Goal: Task Accomplishment & Management: Manage account settings

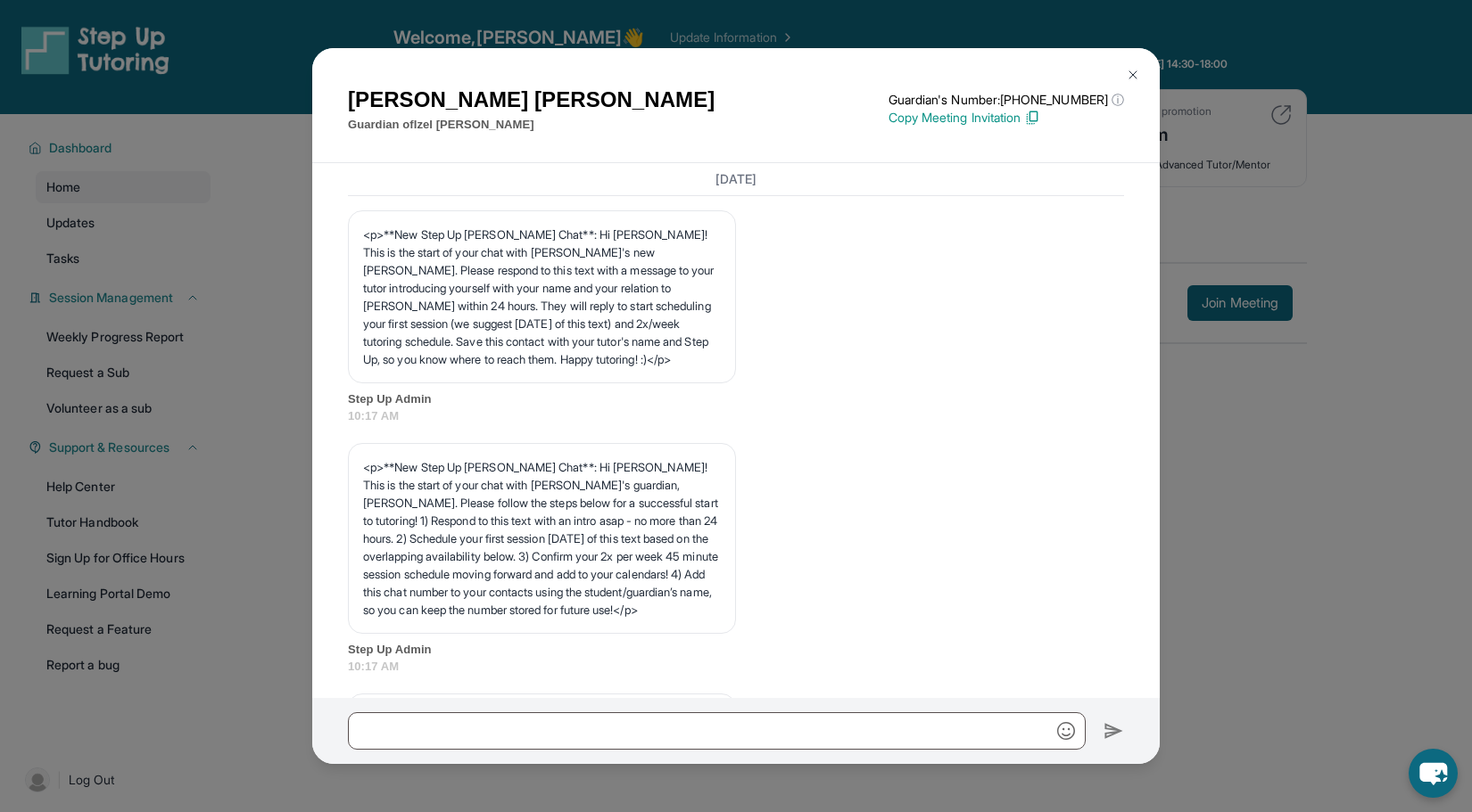
click at [1134, 73] on img at bounding box center [1132, 75] width 15 height 15
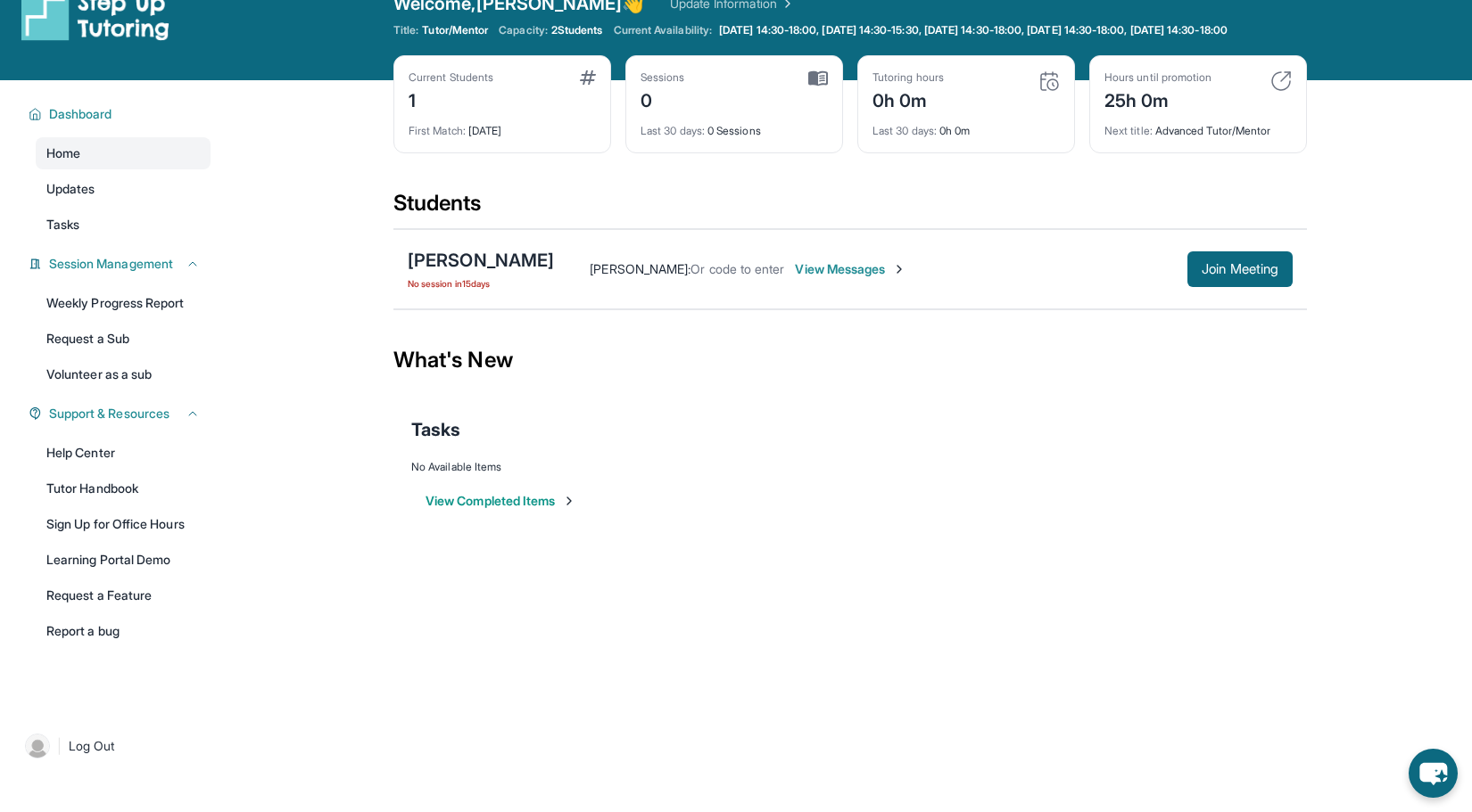
scroll to position [29, 0]
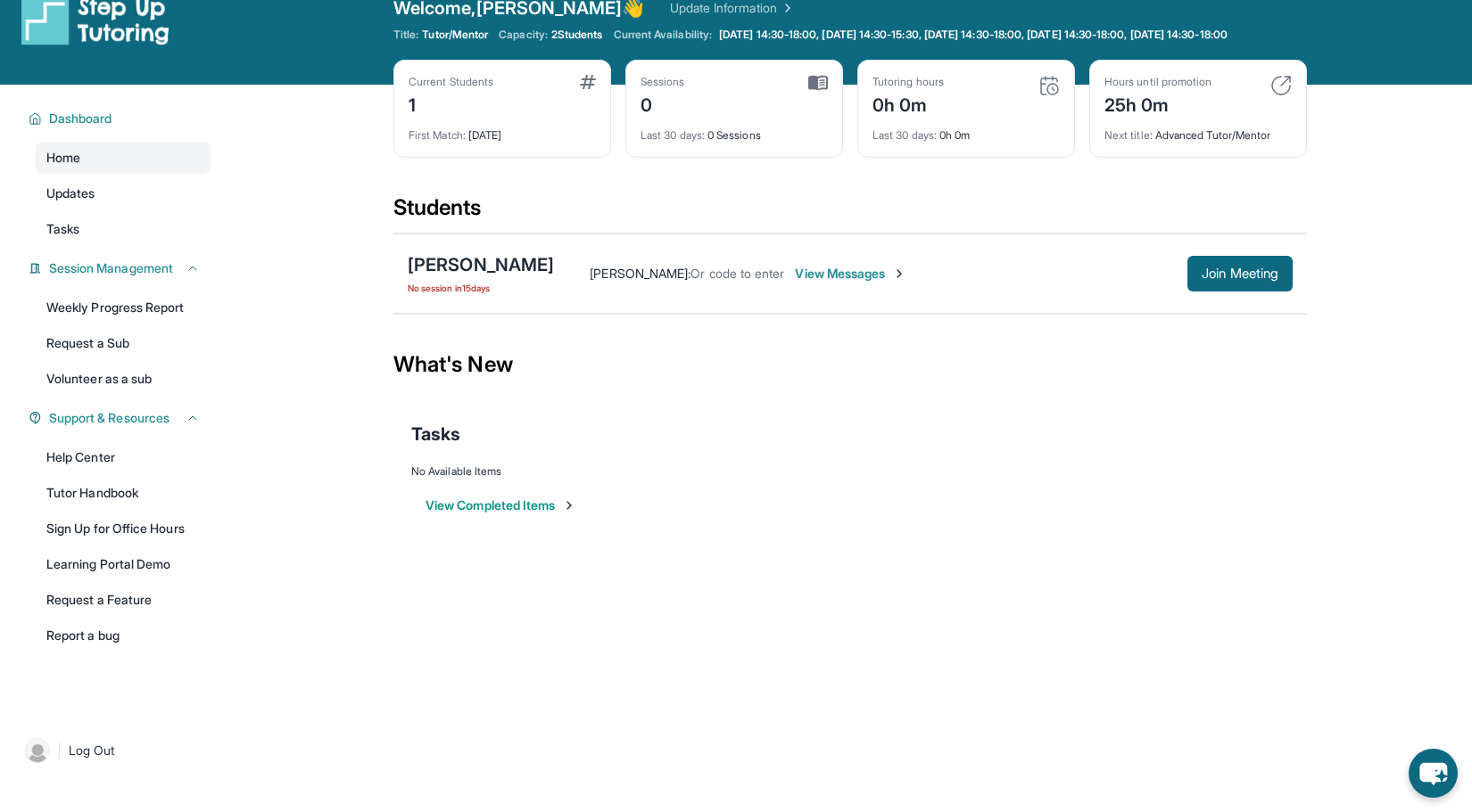
click at [536, 138] on div "First Match : [DATE]" at bounding box center [502, 130] width 187 height 25
click at [593, 89] on img at bounding box center [587, 81] width 16 height 15
click at [586, 89] on img at bounding box center [587, 81] width 16 height 15
click at [828, 92] on div "Sessions 0 Last 30 days : 0 Sessions" at bounding box center [734, 109] width 217 height 98
click at [815, 91] on img at bounding box center [818, 82] width 19 height 16
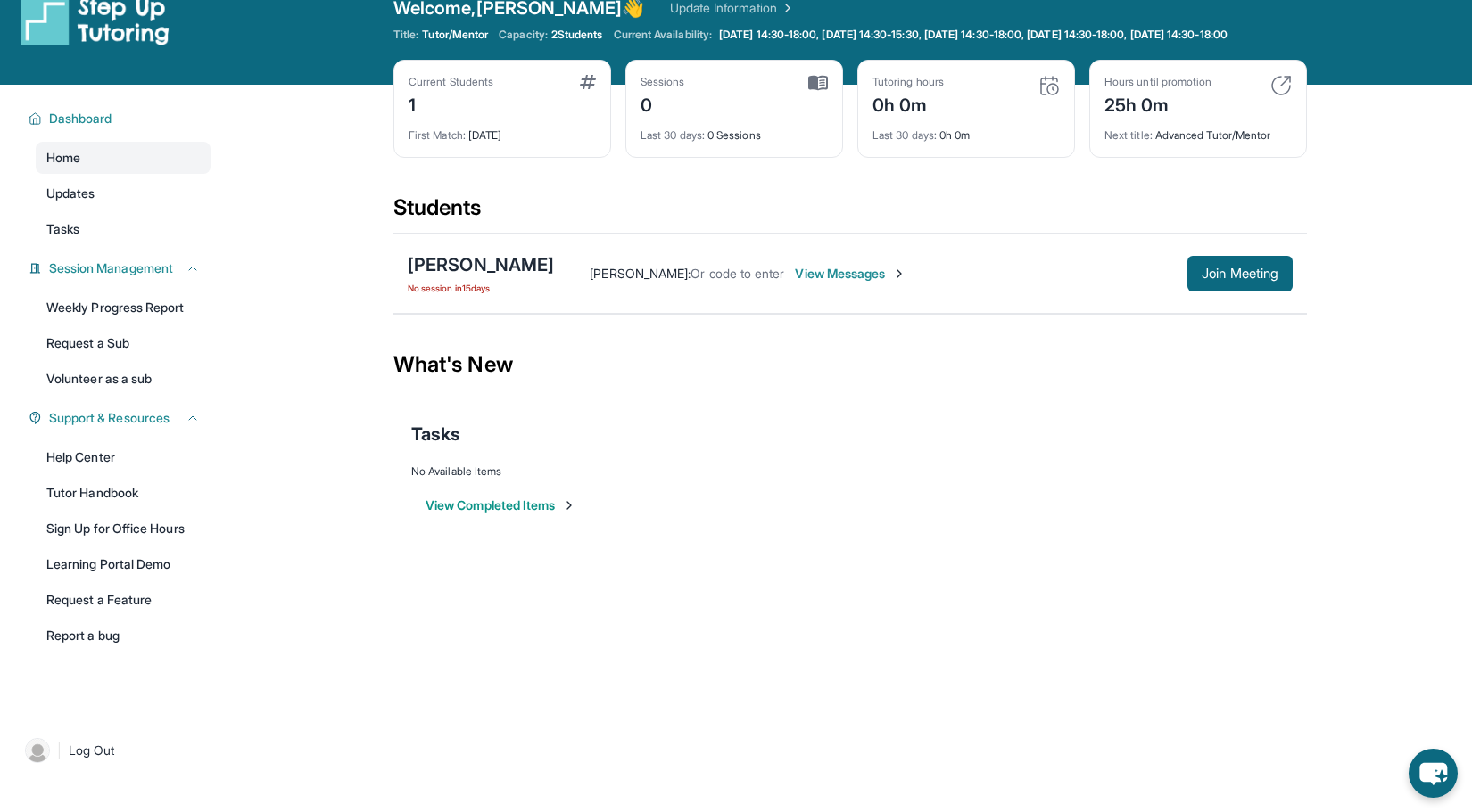
scroll to position [13, 0]
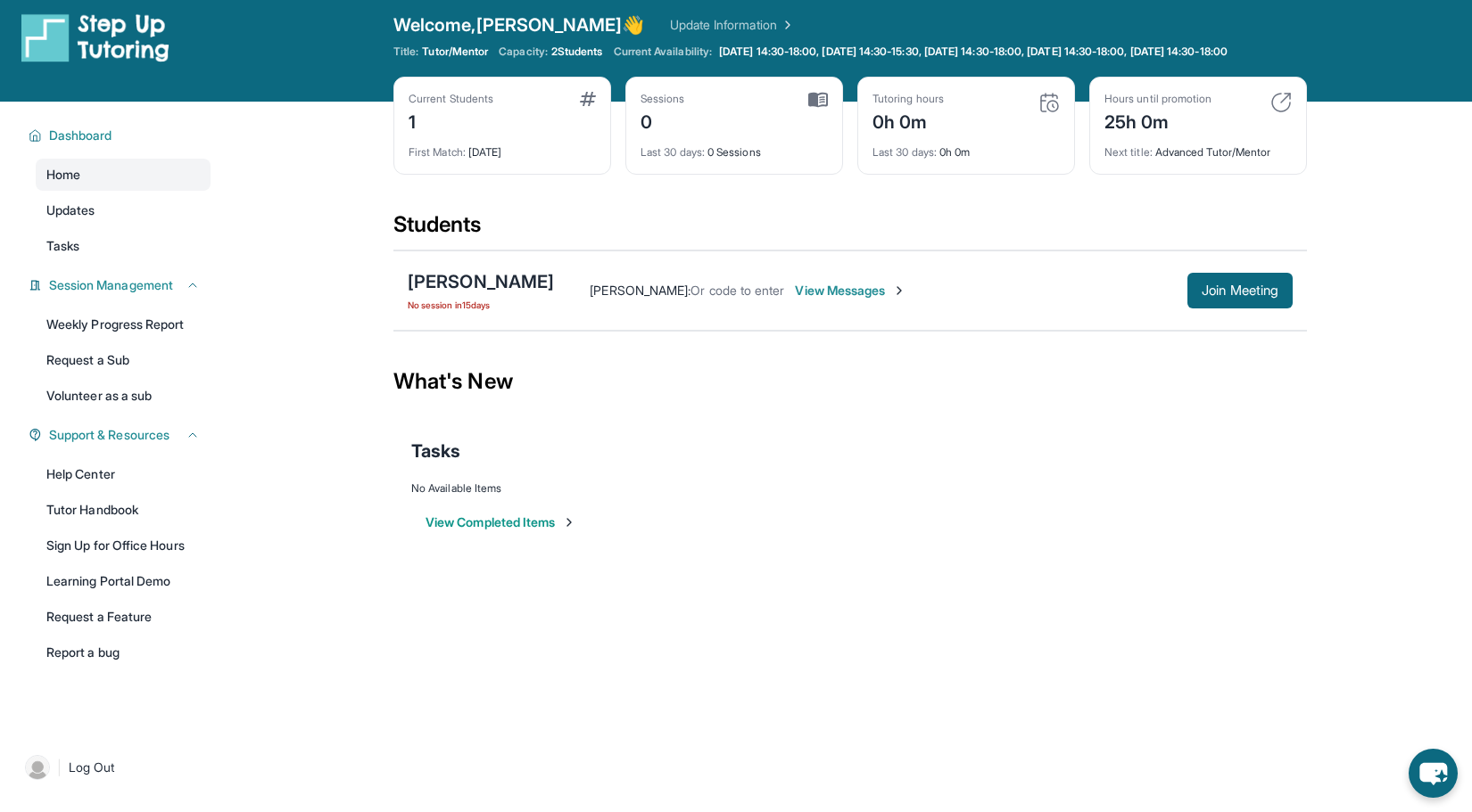
click at [795, 300] on span "View Messages" at bounding box center [850, 290] width 112 height 17
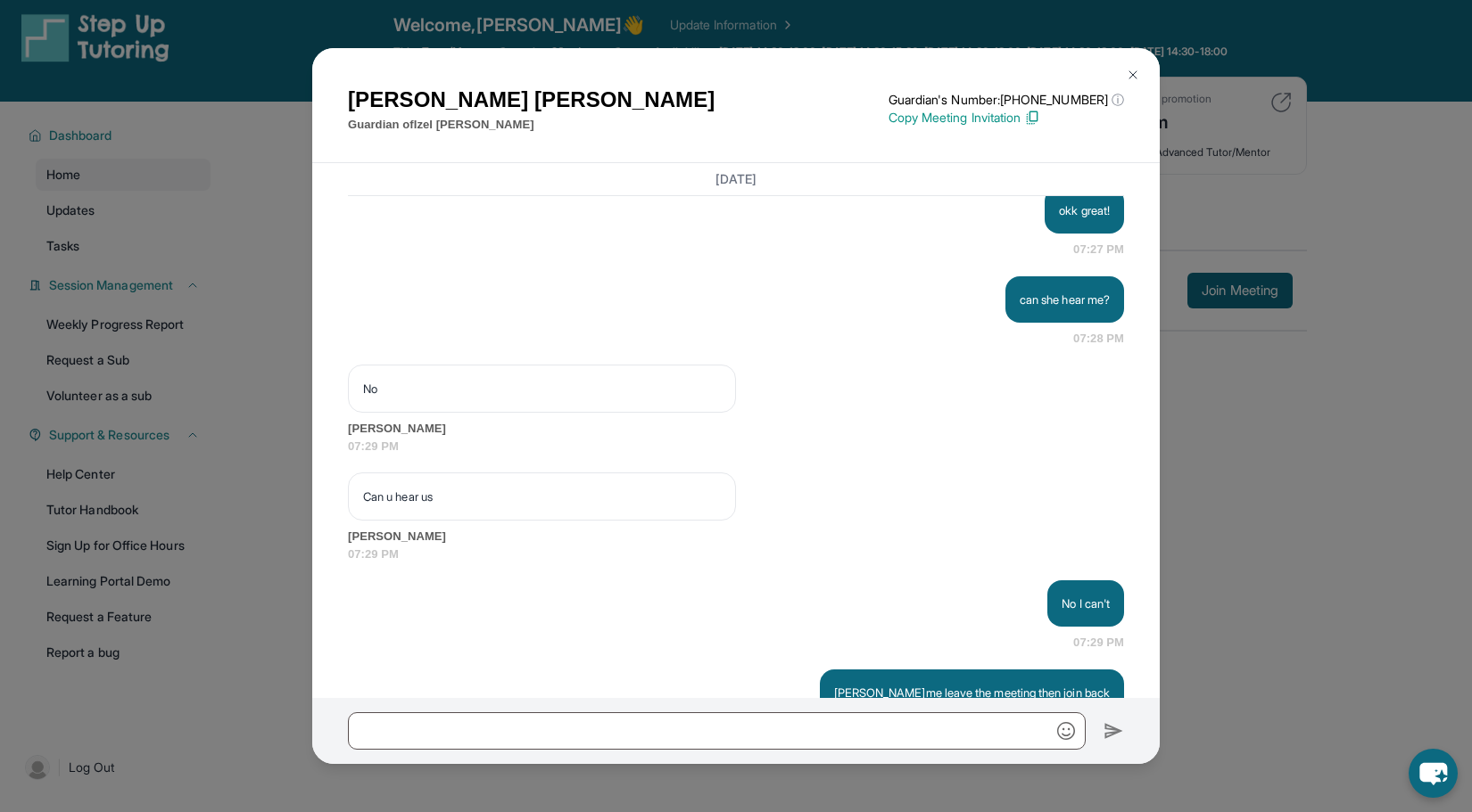
scroll to position [5051, 0]
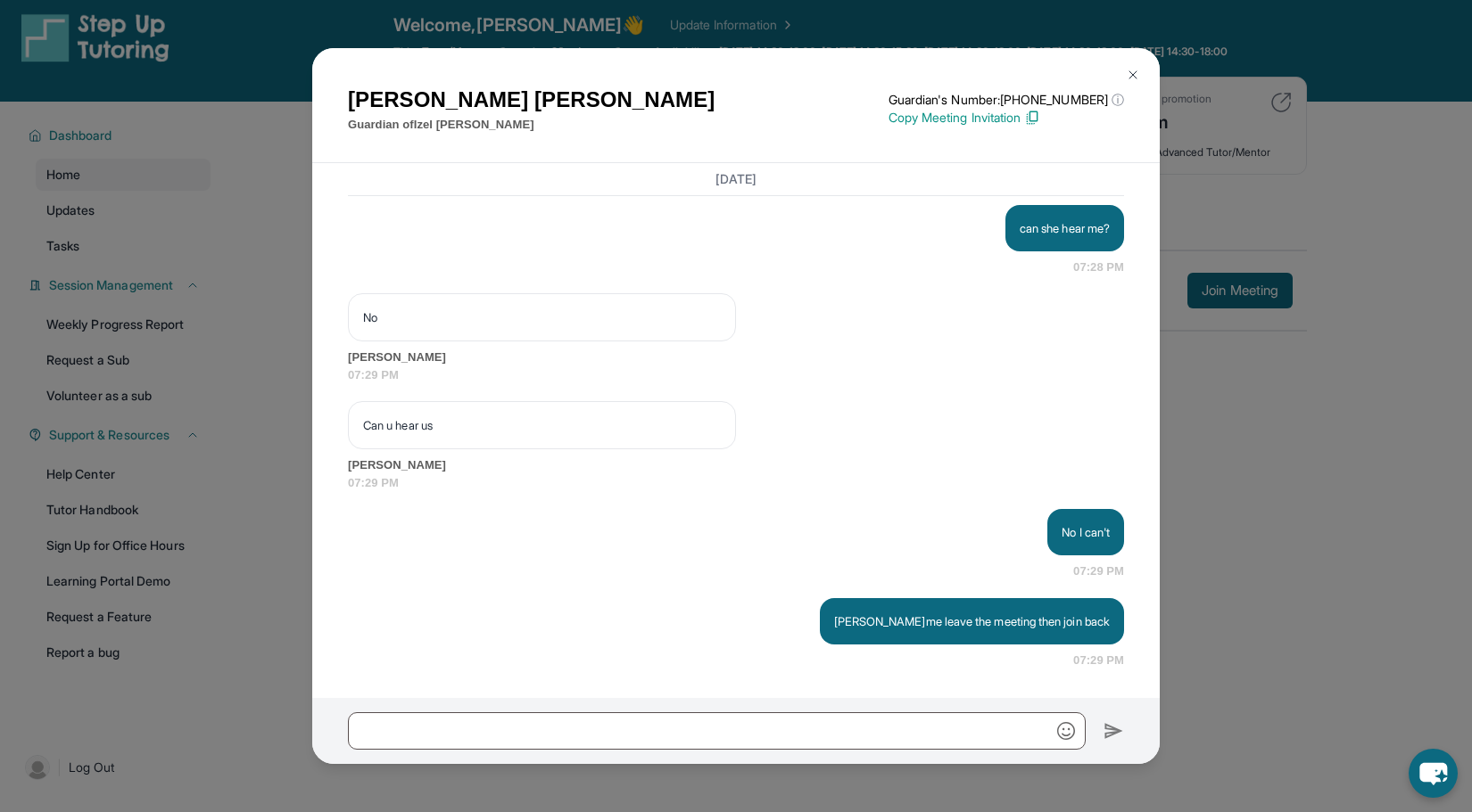
click at [1314, 410] on div "[PERSON_NAME] Guardian of [PERSON_NAME] Guardian's Number: [PHONE_NUMBER] ⓘ Thi…" at bounding box center [736, 406] width 1472 height 812
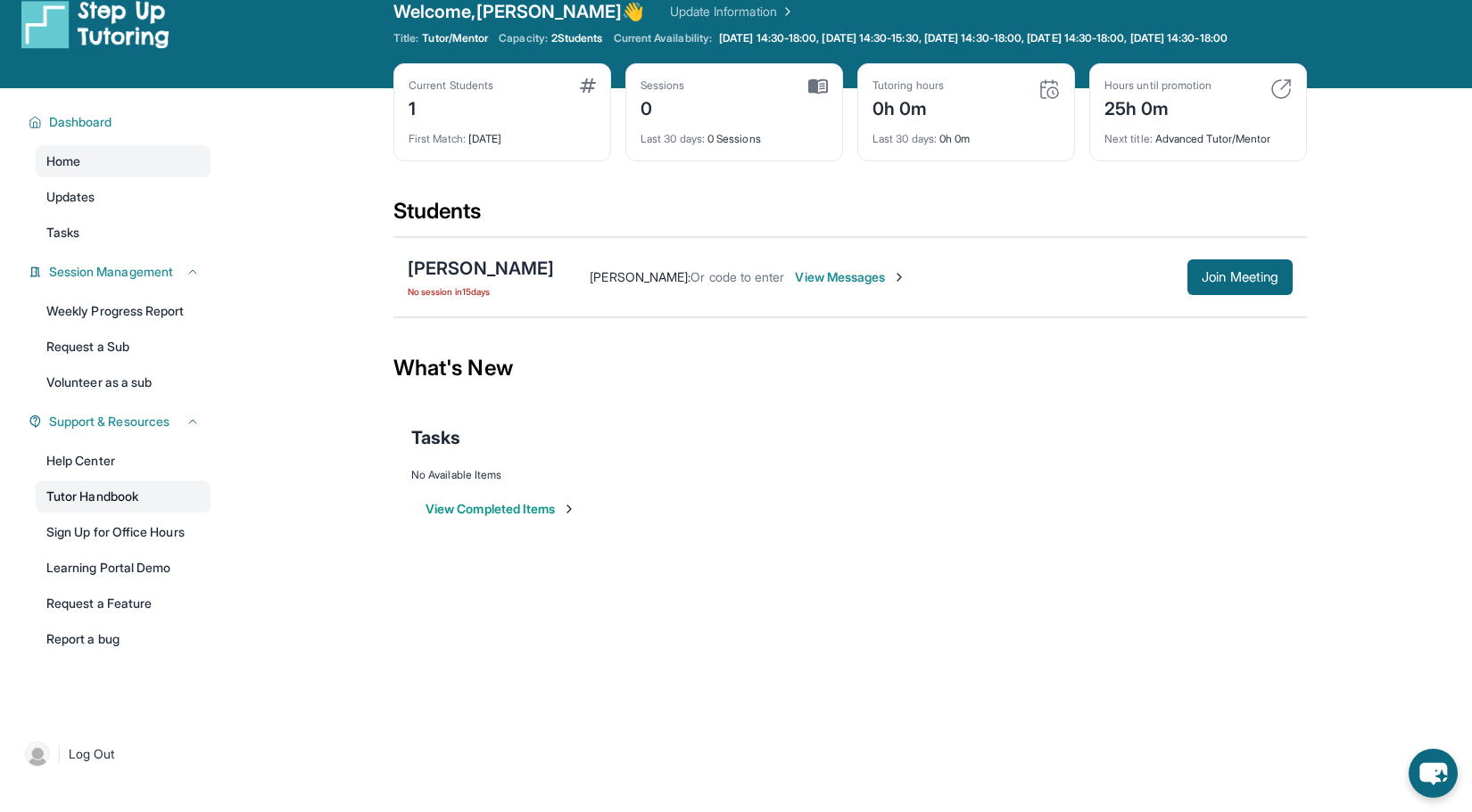
scroll to position [27, 0]
click at [1261, 315] on div "[PERSON_NAME] No session [DATE] [PERSON_NAME] : Or code to enter View Messages …" at bounding box center [849, 276] width 913 height 81
click at [1258, 294] on button "Join Meeting" at bounding box center [1239, 276] width 105 height 36
click at [797, 101] on div "Sessions 0" at bounding box center [734, 99] width 187 height 43
click at [830, 101] on div "Sessions 0 Last 30 days : 0 Sessions" at bounding box center [734, 111] width 217 height 98
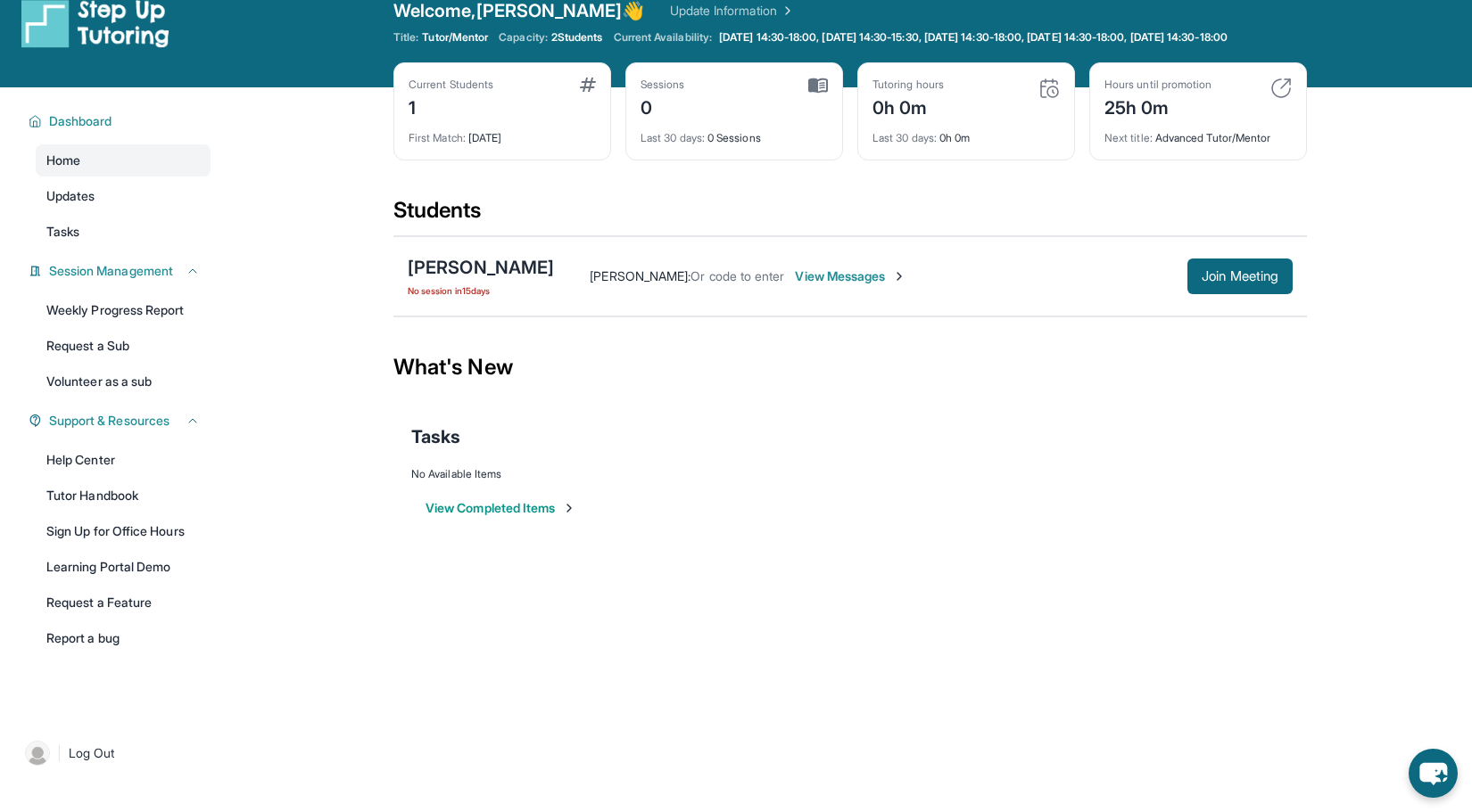
click at [678, 140] on div "Last 30 days : 0 Sessions" at bounding box center [734, 133] width 187 height 25
click at [142, 326] on link "Weekly Progress Report" at bounding box center [123, 309] width 175 height 32
click at [104, 212] on link "Updates" at bounding box center [123, 196] width 175 height 32
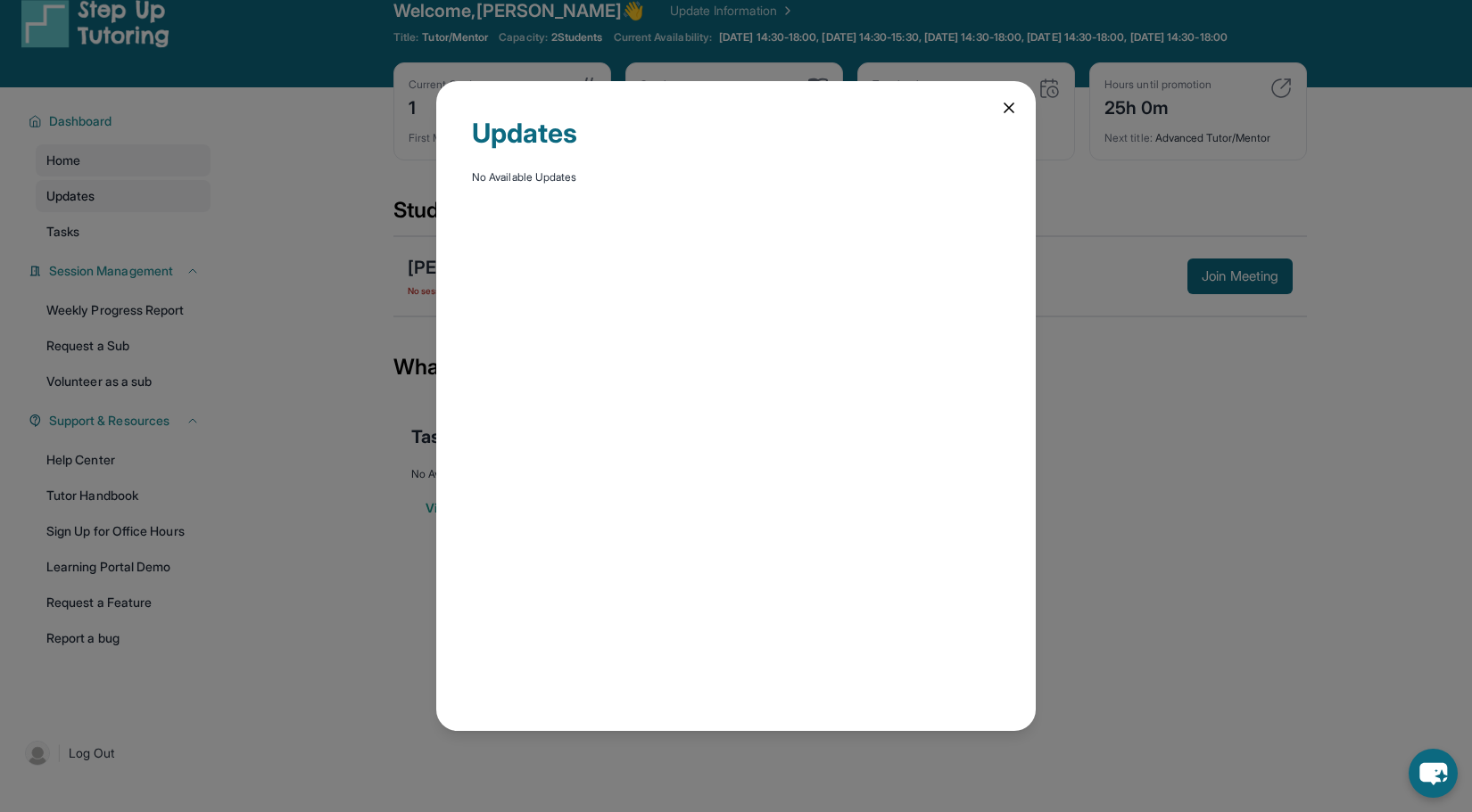
click at [104, 219] on div "Updates No Available Updates" at bounding box center [736, 406] width 1472 height 812
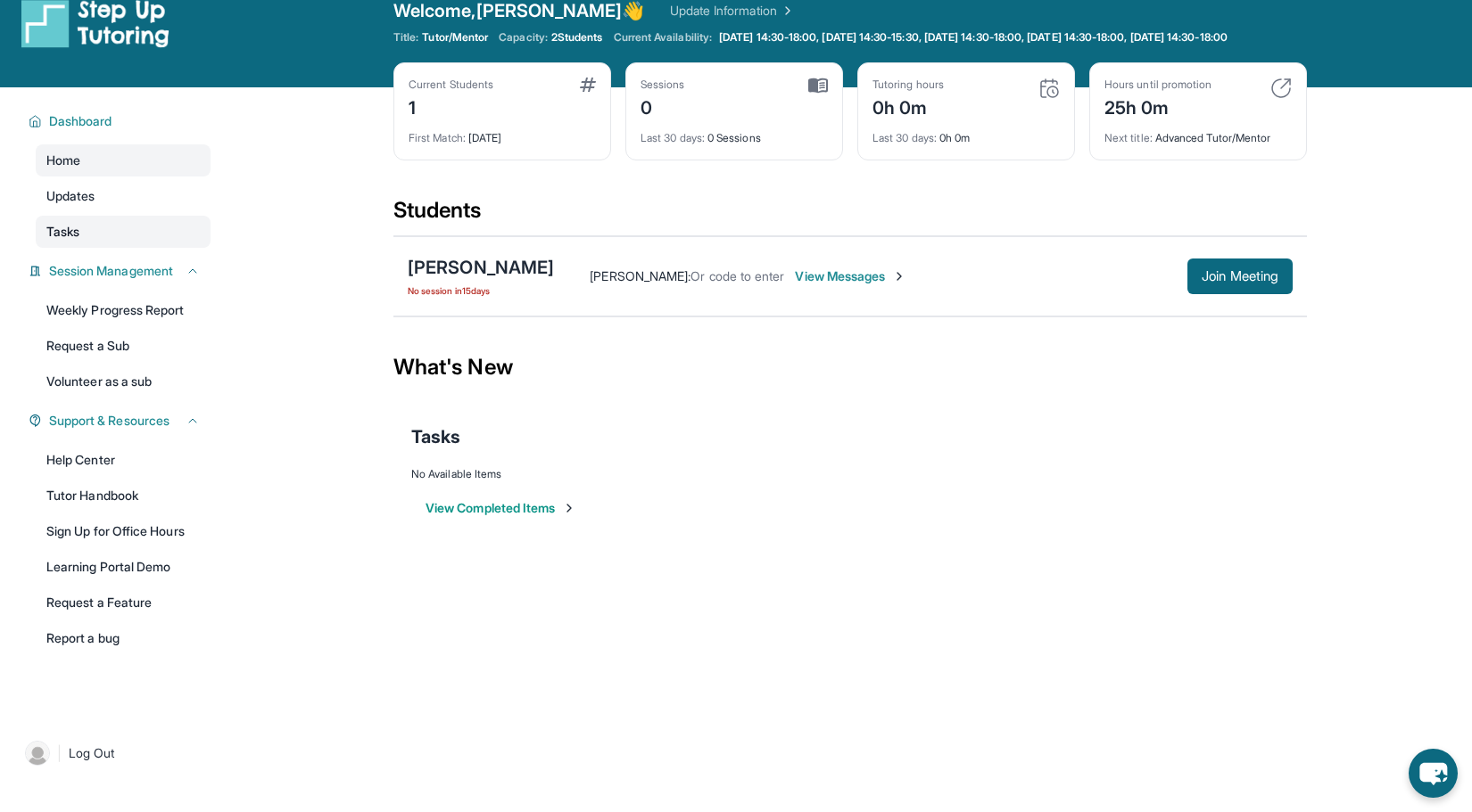
click at [94, 235] on link "Tasks" at bounding box center [123, 231] width 175 height 32
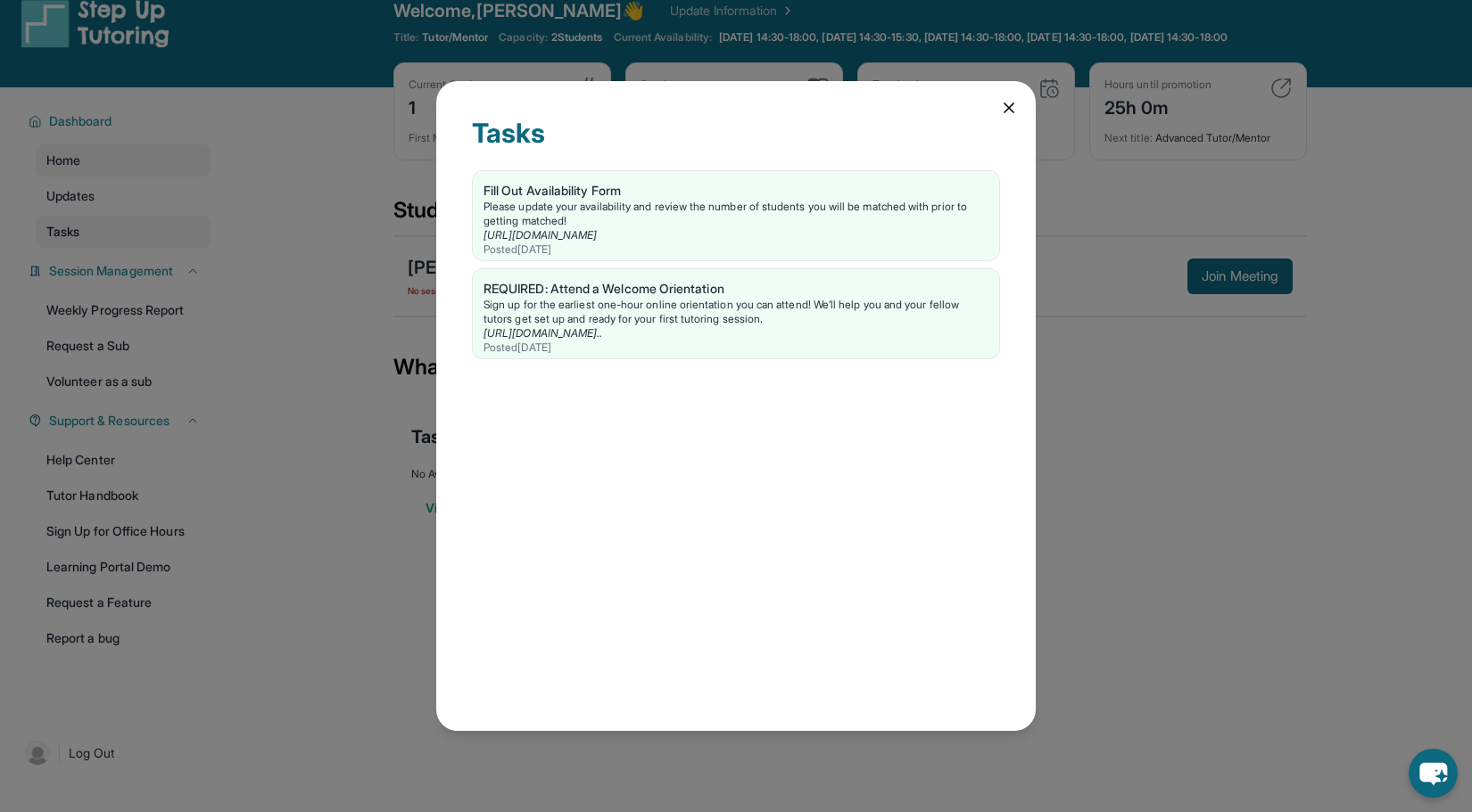
click at [94, 235] on div "Tasks Fill Out Availability Form Please update your availability and review the…" at bounding box center [736, 406] width 1472 height 812
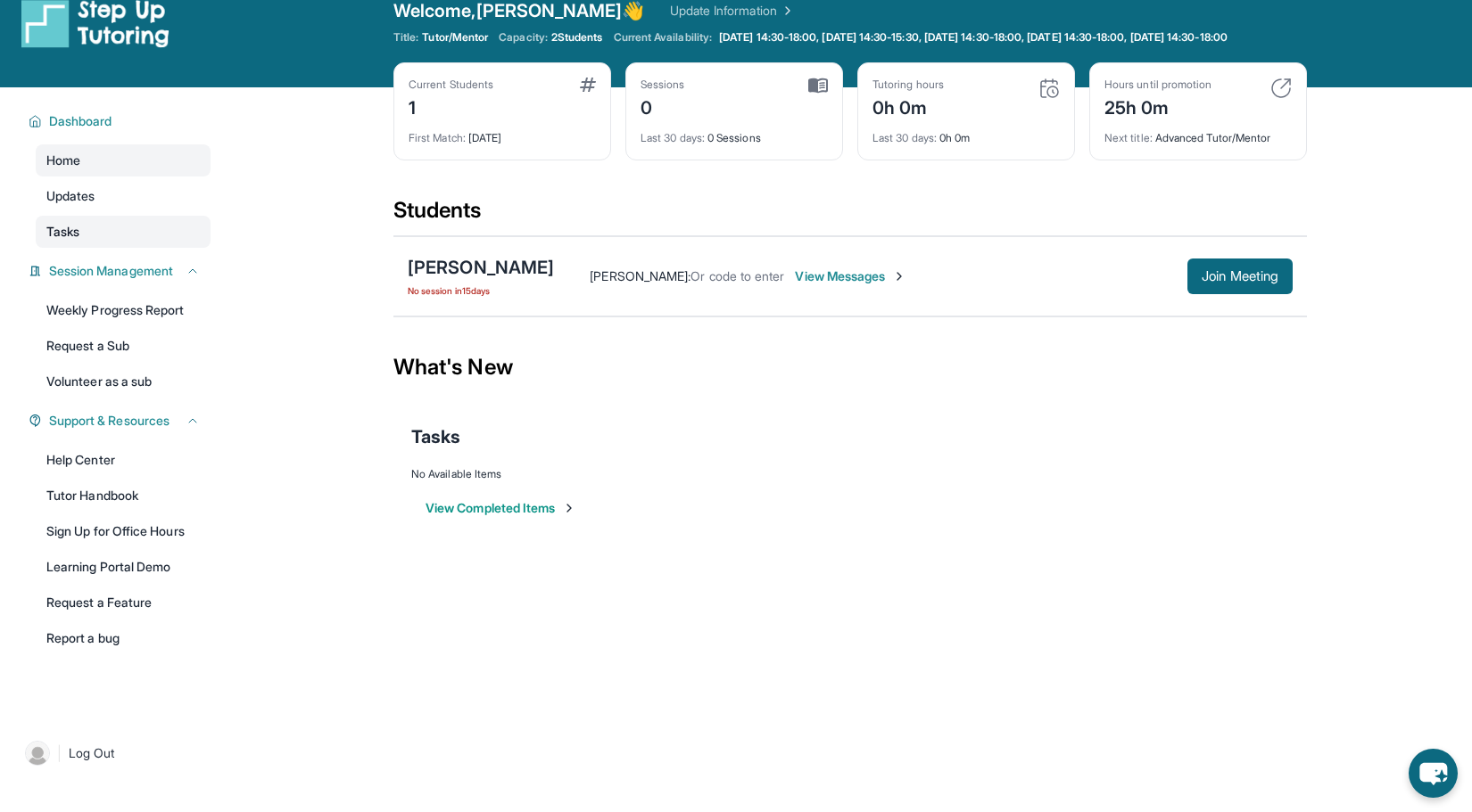
click at [94, 235] on link "Tasks" at bounding box center [123, 231] width 175 height 32
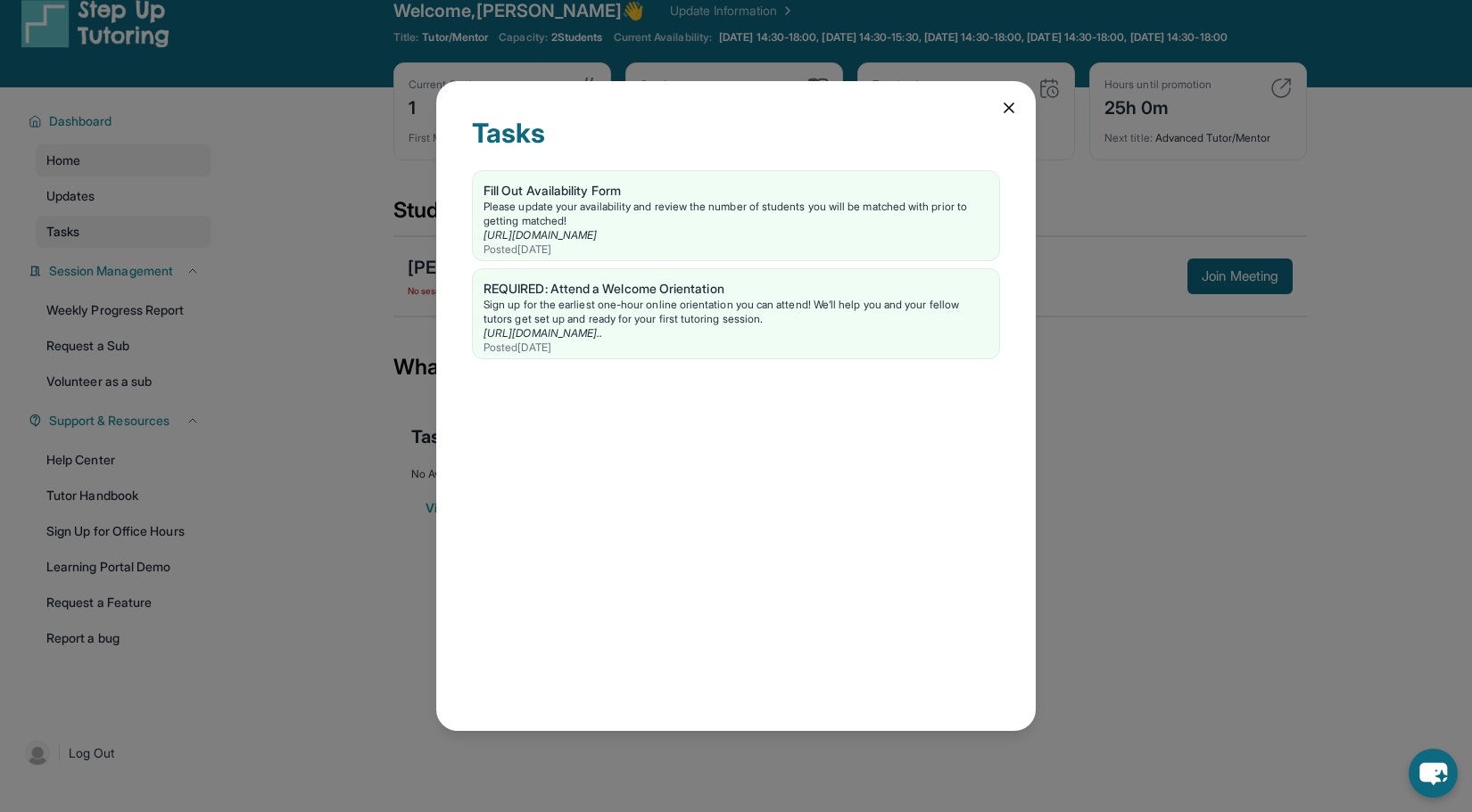
click at [94, 235] on div "Tasks Fill Out Availability Form Please update your availability and review the…" at bounding box center [736, 406] width 1472 height 812
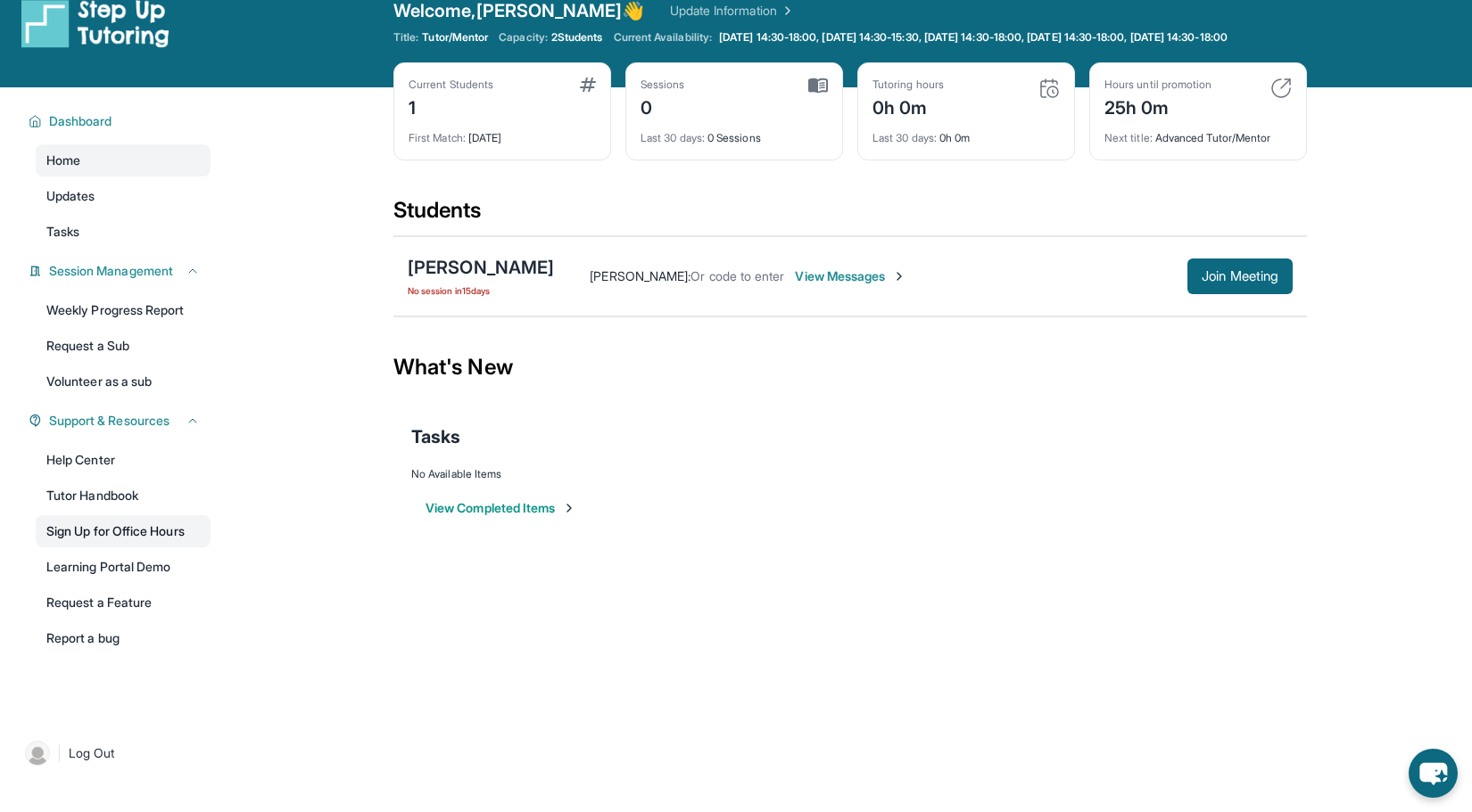
click at [188, 547] on link "Sign Up for Office Hours" at bounding box center [123, 531] width 175 height 32
click at [126, 476] on link "Help Center" at bounding box center [123, 460] width 175 height 32
click at [1043, 99] on img at bounding box center [1049, 88] width 21 height 21
click at [1049, 115] on div "Tutoring hours 0h 0m" at bounding box center [965, 99] width 187 height 43
click at [1049, 99] on img at bounding box center [1049, 88] width 21 height 21
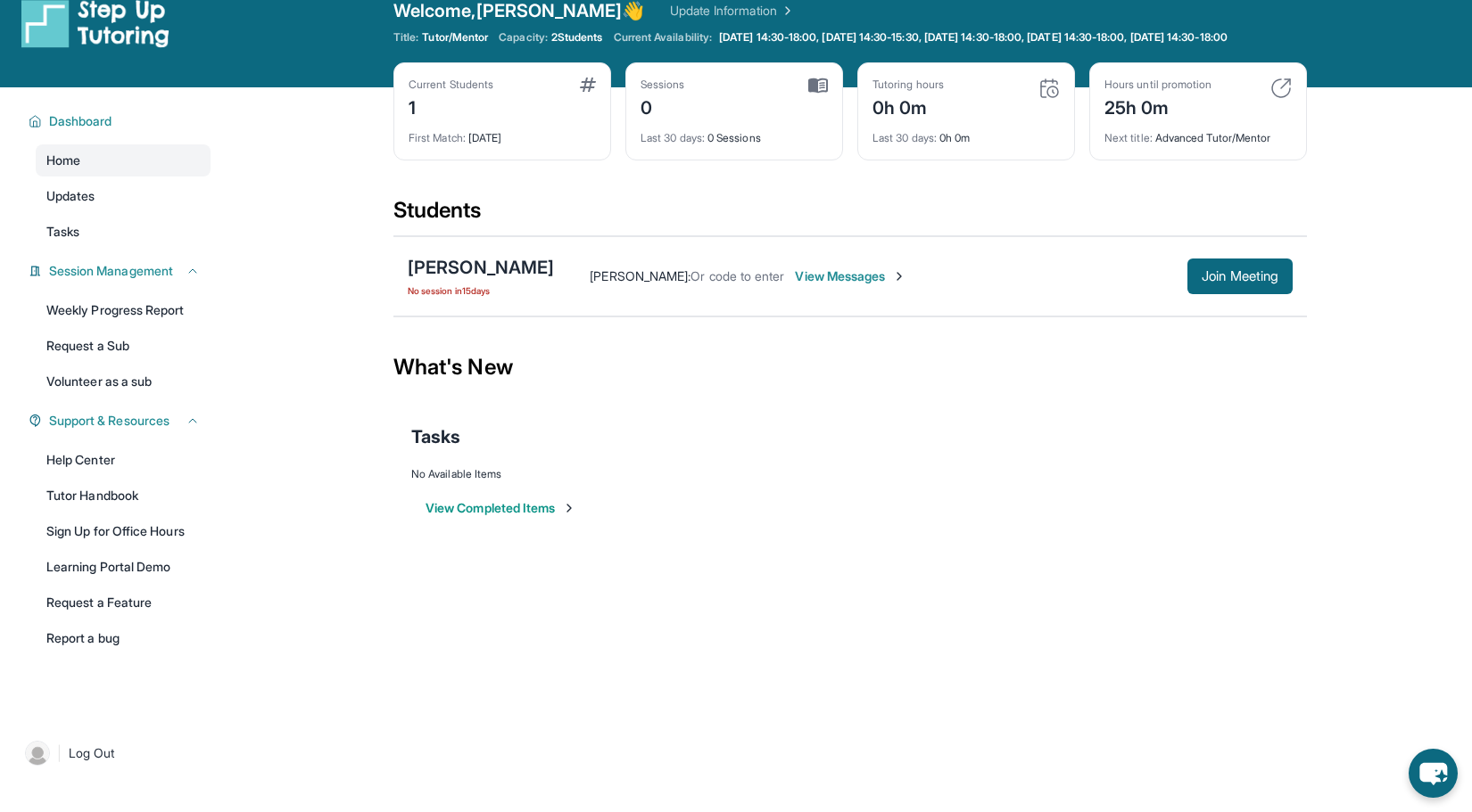
click at [731, 120] on div "Sessions 0" at bounding box center [734, 99] width 187 height 43
click at [806, 94] on div "Sessions 0" at bounding box center [734, 99] width 187 height 43
click at [540, 517] on button "View Completed Items" at bounding box center [500, 508] width 150 height 17
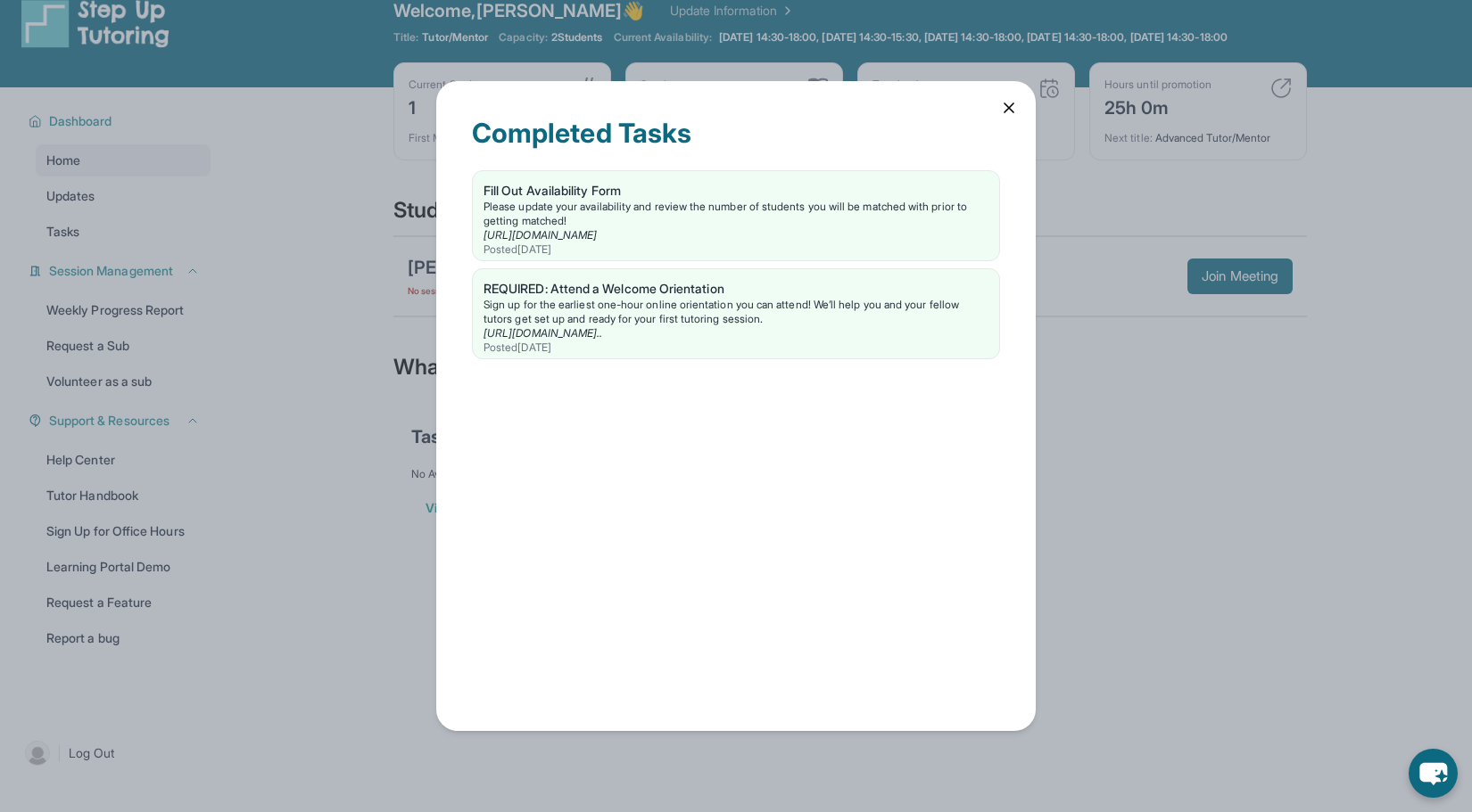
click at [1262, 158] on div "Completed Tasks Fill Out Availability Form Please update your availability and …" at bounding box center [736, 406] width 1472 height 812
click at [1338, 428] on div "Completed Tasks Fill Out Availability Form Please update your availability and …" at bounding box center [736, 406] width 1472 height 812
click at [1010, 101] on icon at bounding box center [1008, 108] width 17 height 17
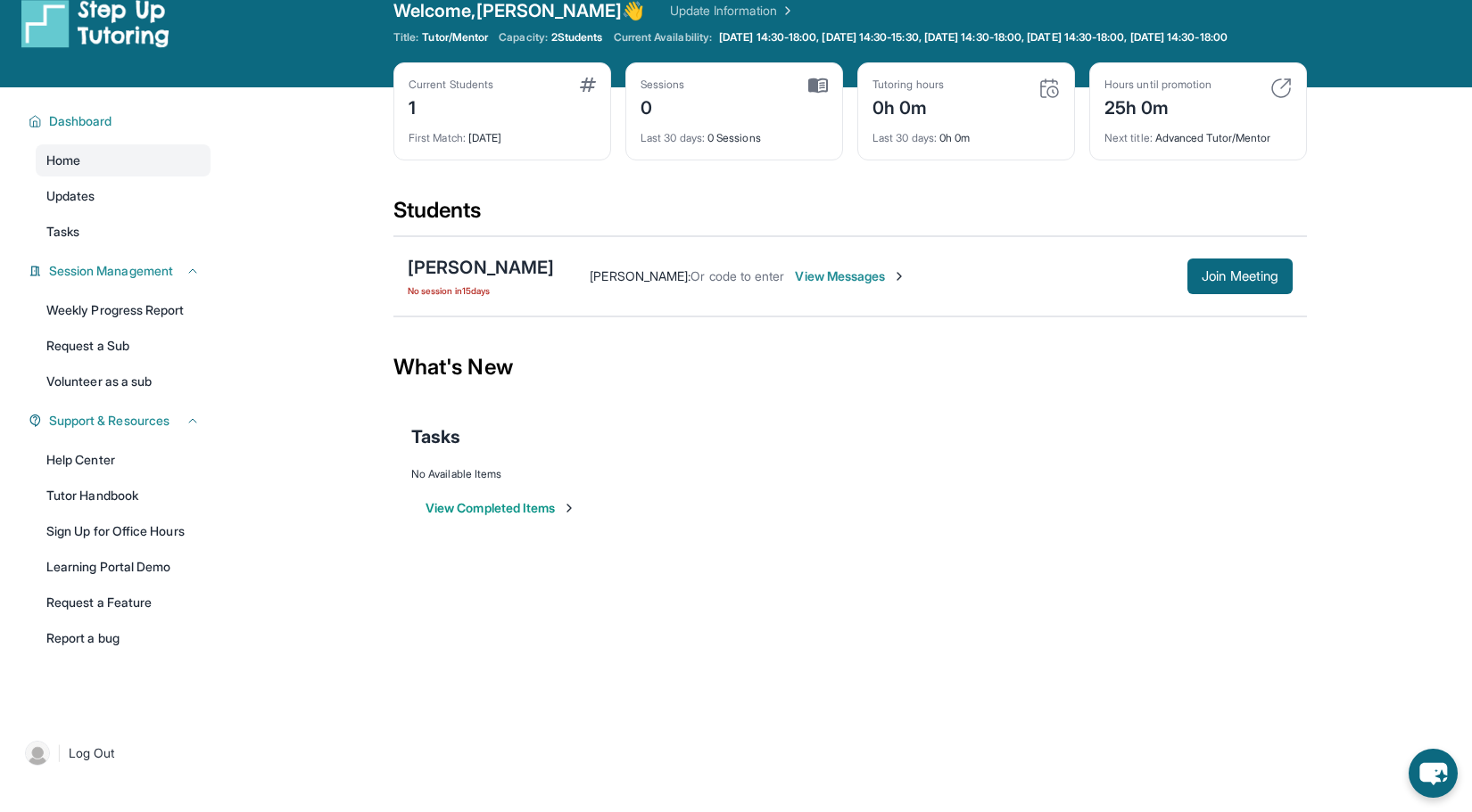
click at [1444, 785] on icon "chat-button" at bounding box center [1432, 773] width 49 height 49
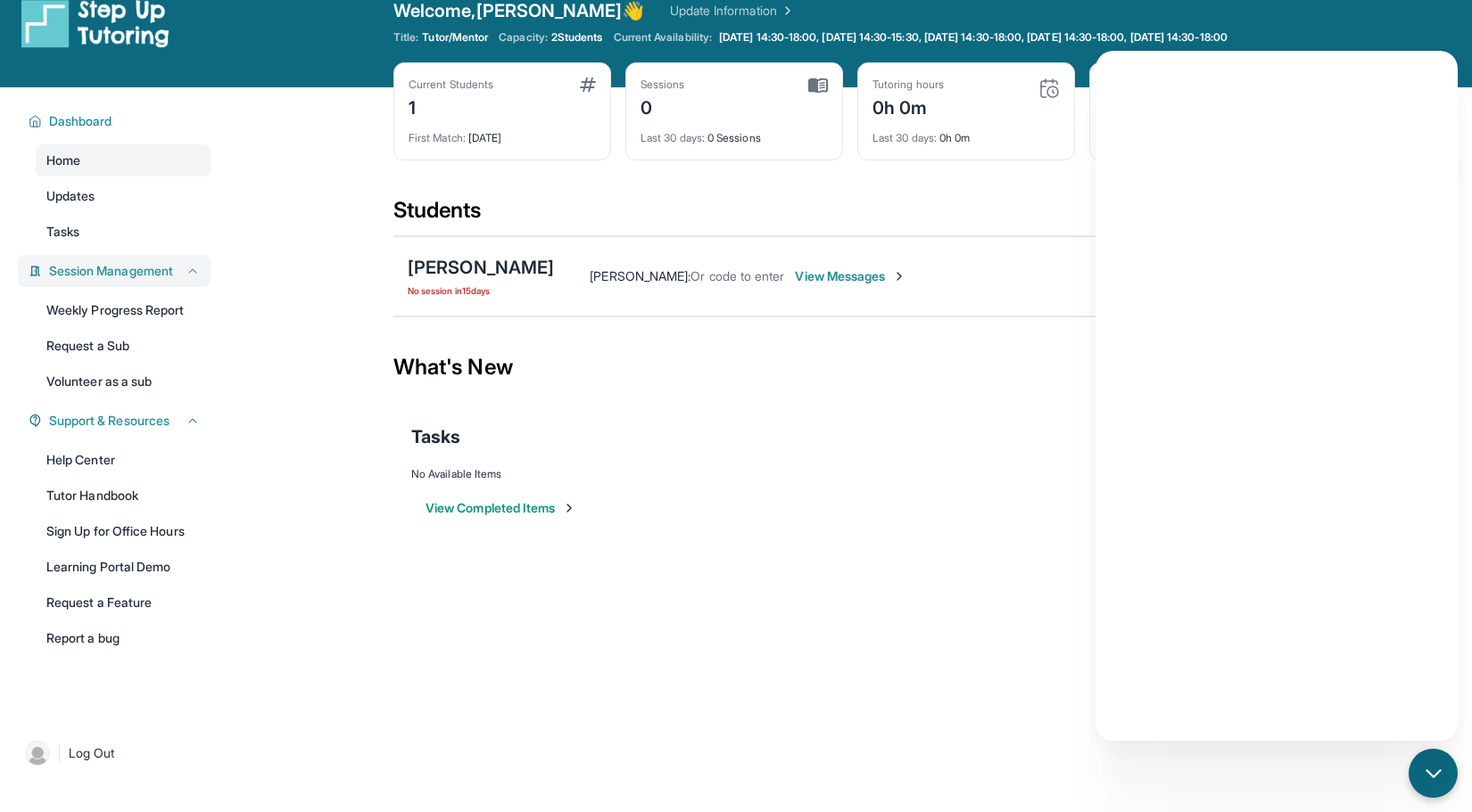
click at [193, 278] on icon at bounding box center [192, 271] width 15 height 15
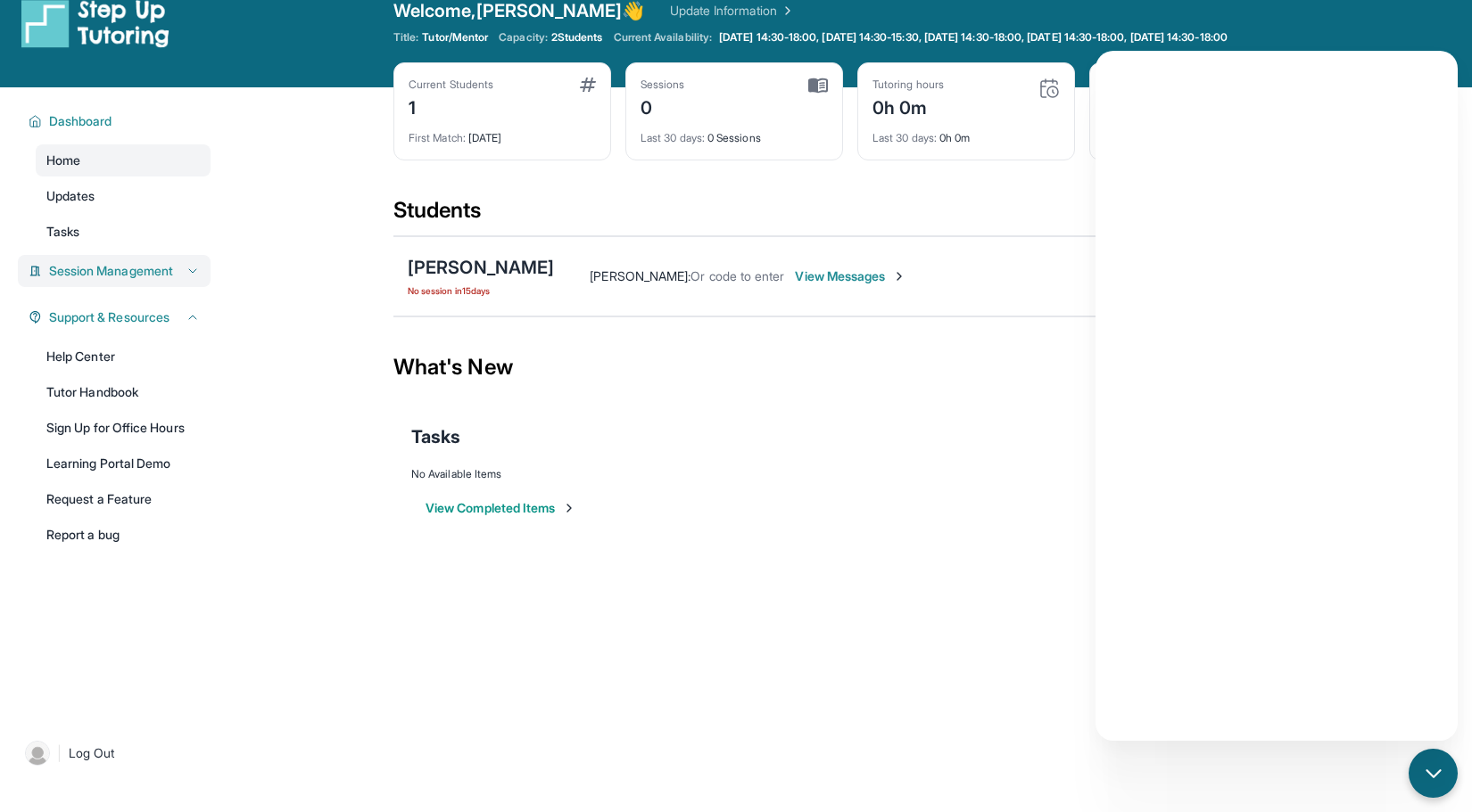
click at [193, 278] on icon at bounding box center [192, 271] width 15 height 15
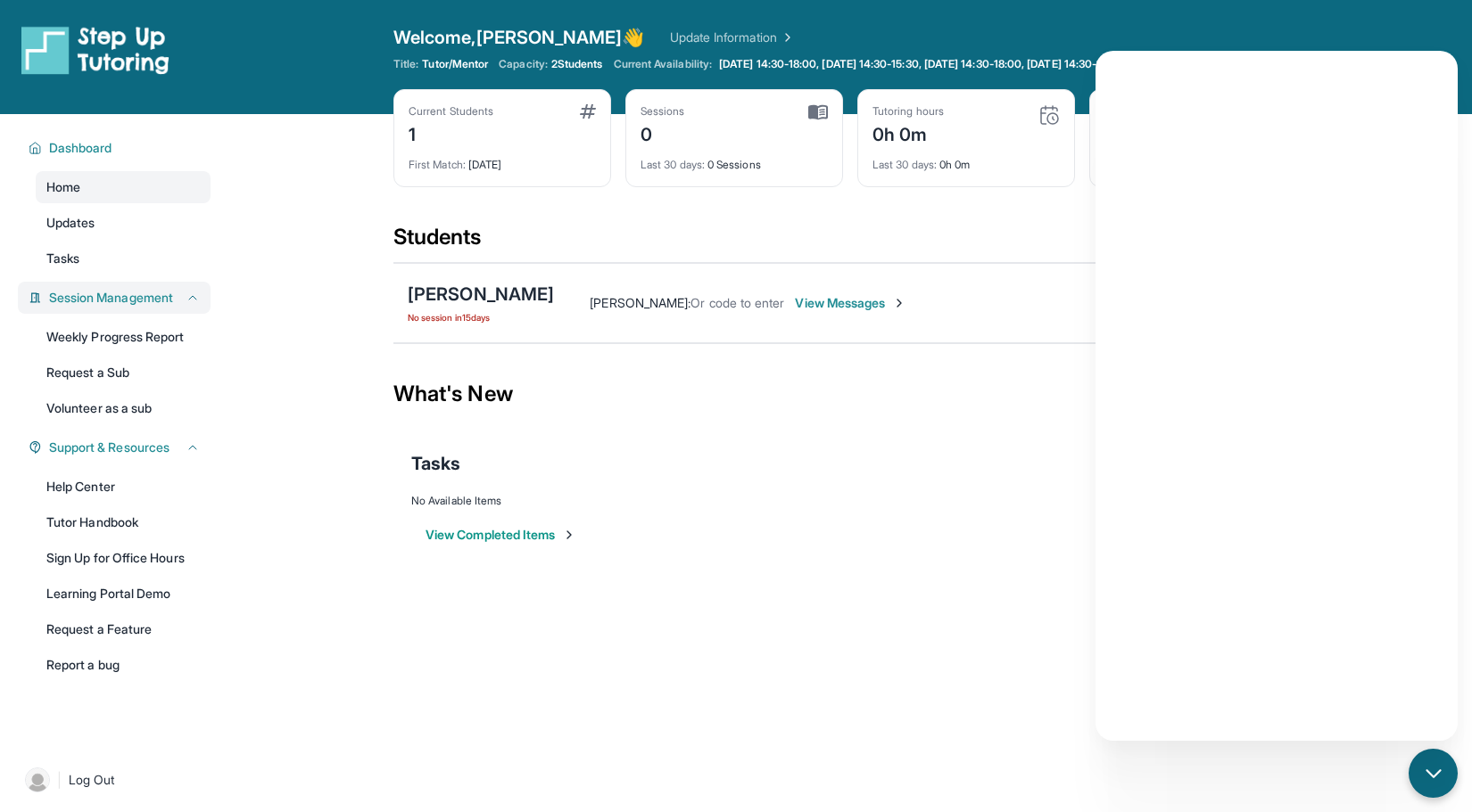
scroll to position [0, 0]
click at [777, 37] on img at bounding box center [786, 37] width 17 height 17
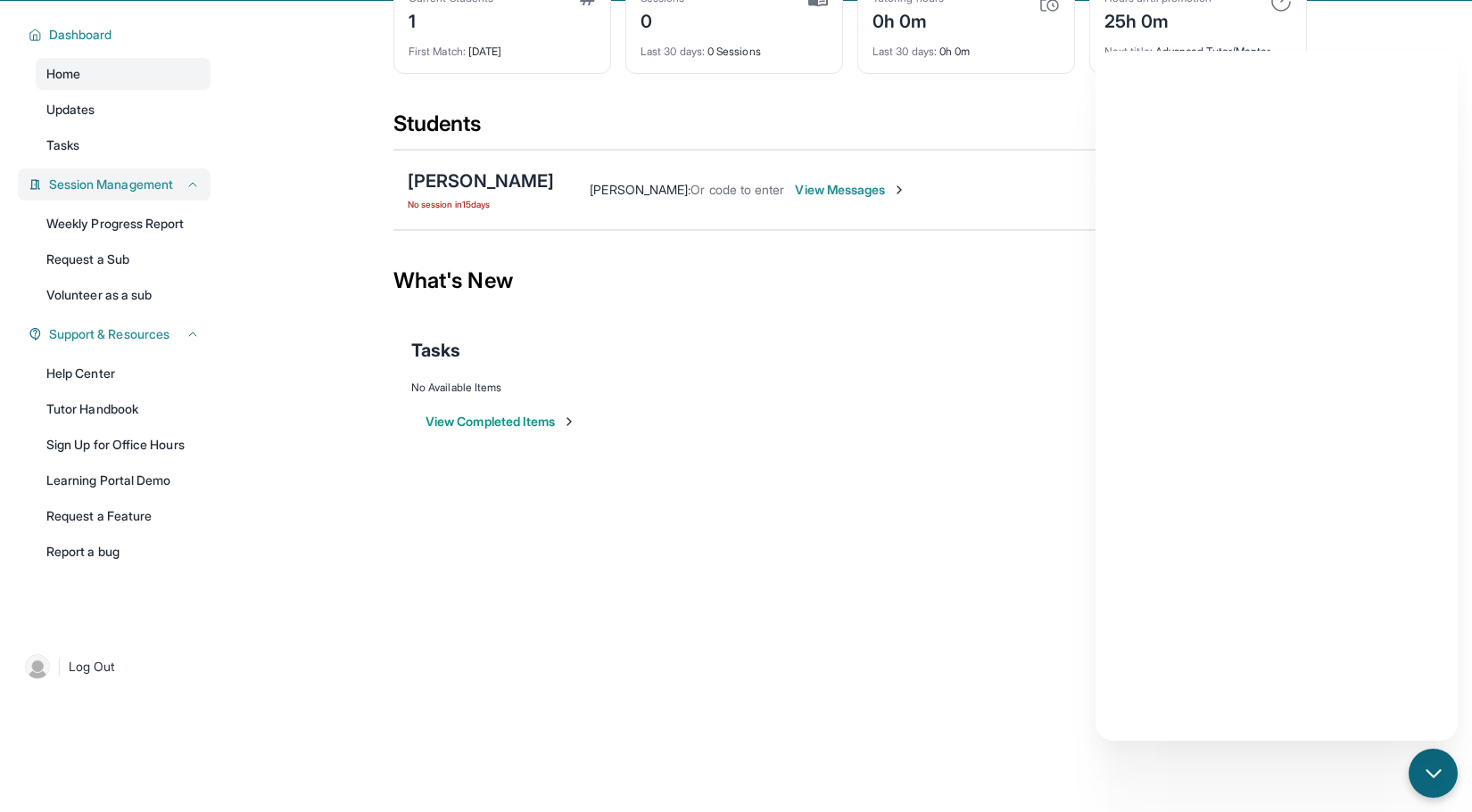
scroll to position [40, 0]
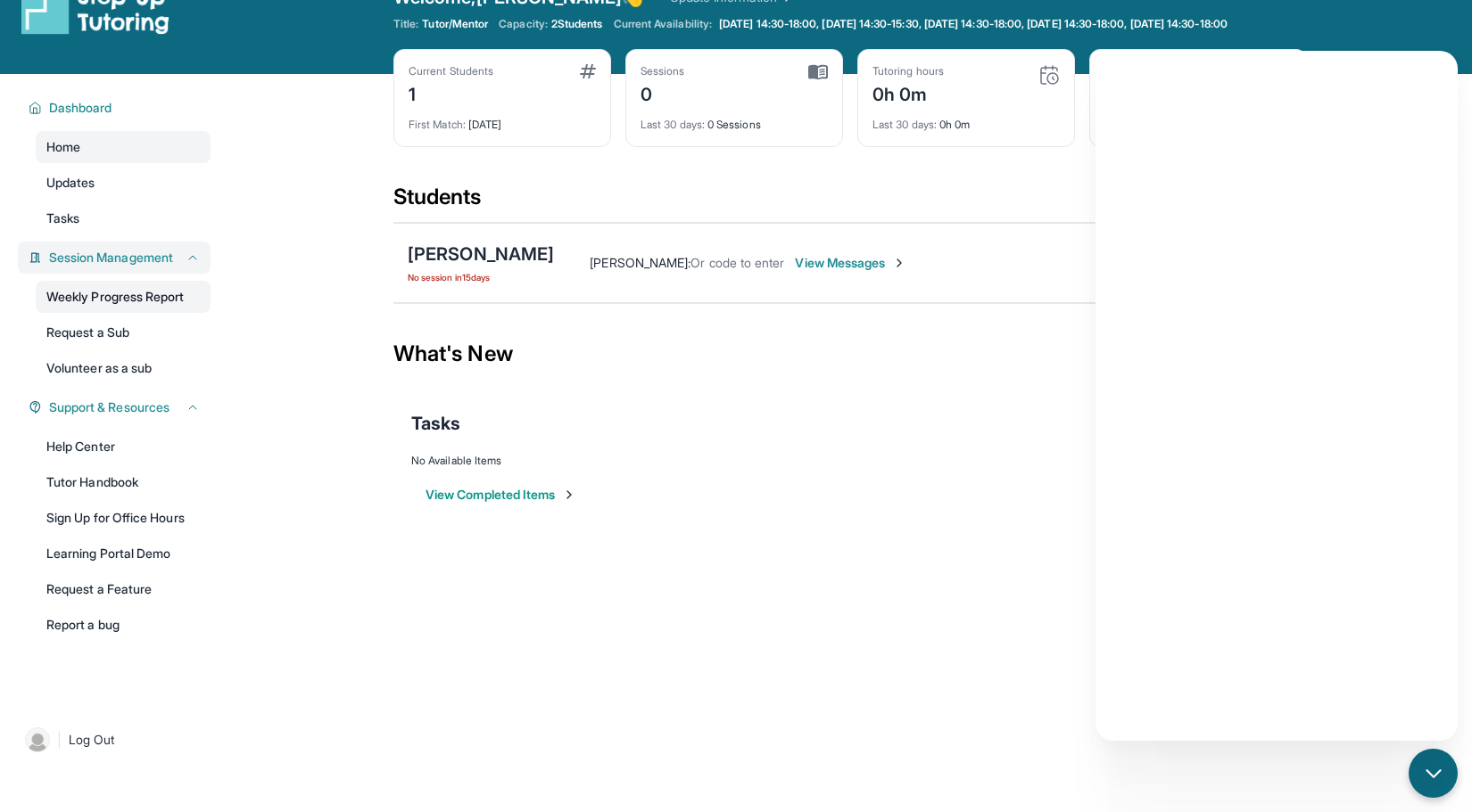
click at [156, 312] on link "Weekly Progress Report" at bounding box center [123, 297] width 175 height 32
click at [188, 414] on icon at bounding box center [192, 407] width 15 height 15
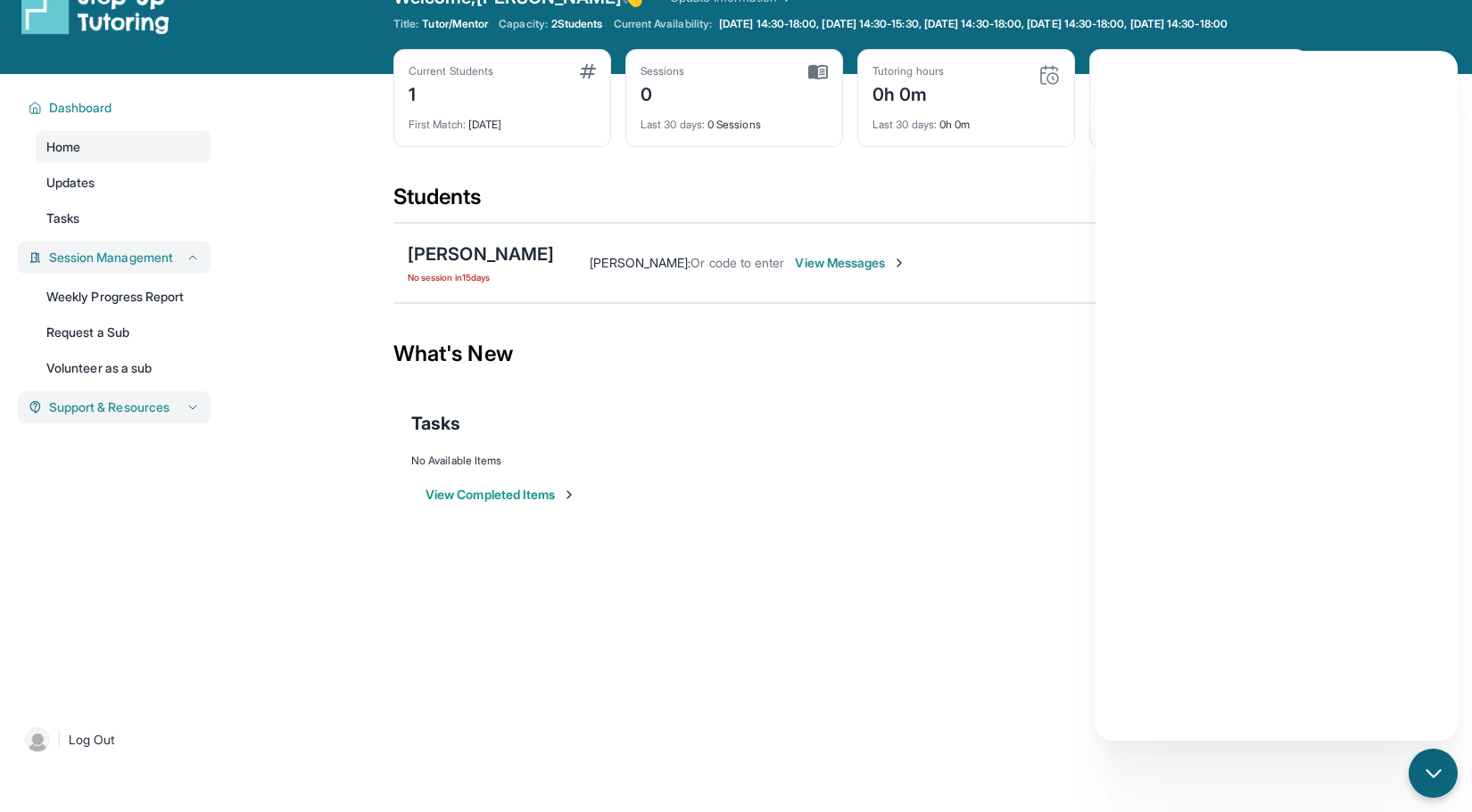
click at [188, 414] on icon at bounding box center [192, 407] width 15 height 15
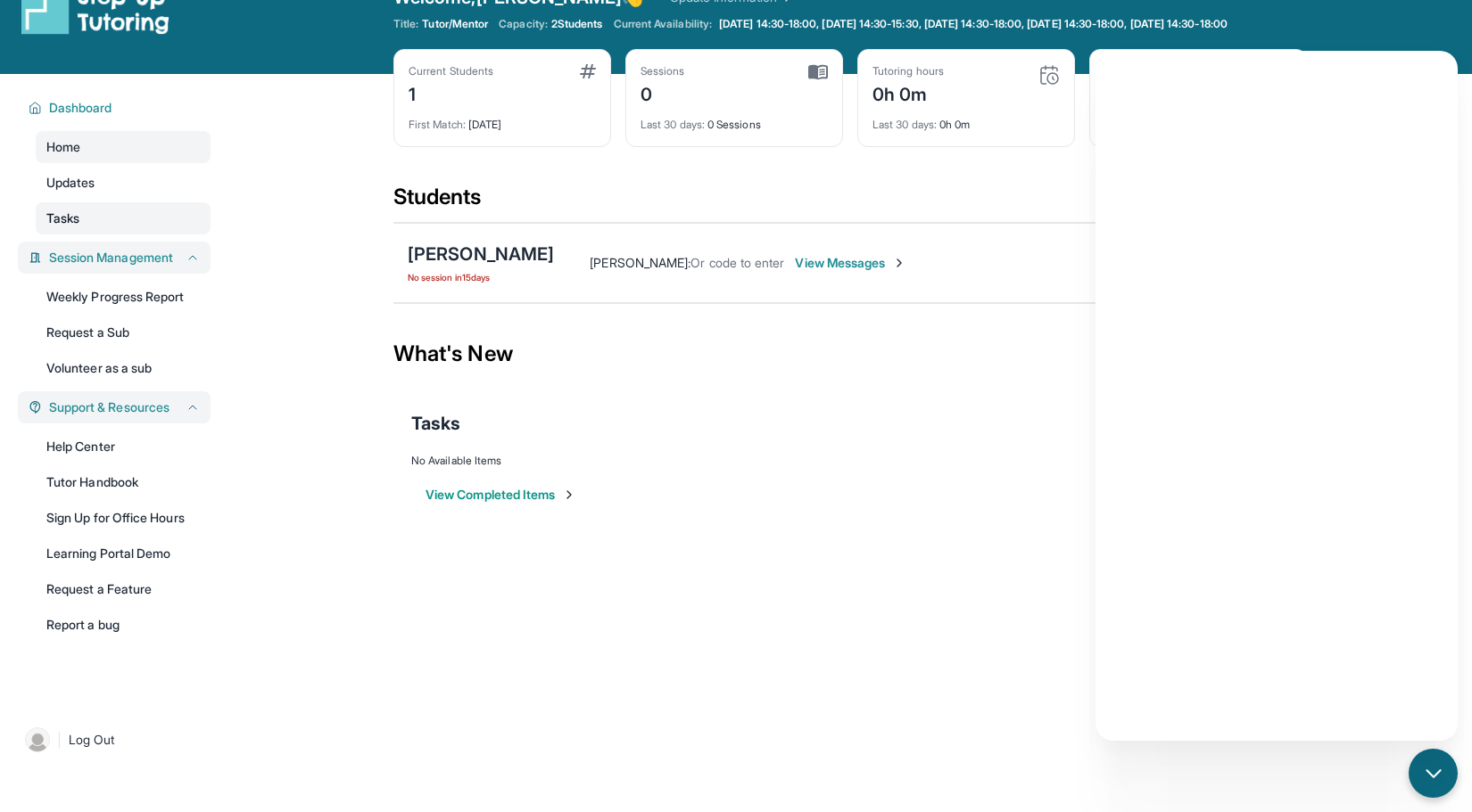
click at [116, 234] on link "Tasks" at bounding box center [123, 218] width 175 height 32
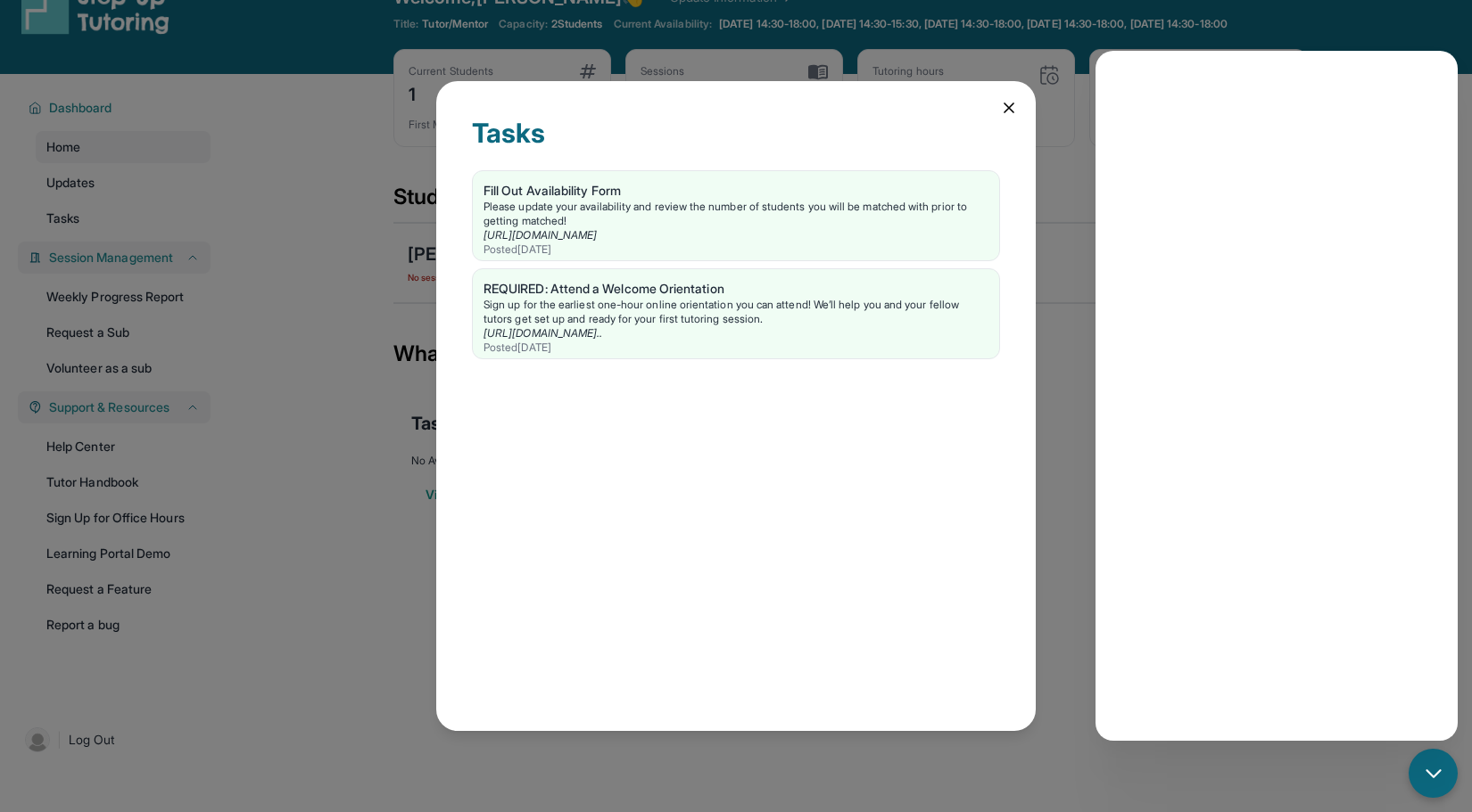
click at [105, 210] on div "Tasks Fill Out Availability Form Please update your availability and review the…" at bounding box center [736, 406] width 1472 height 812
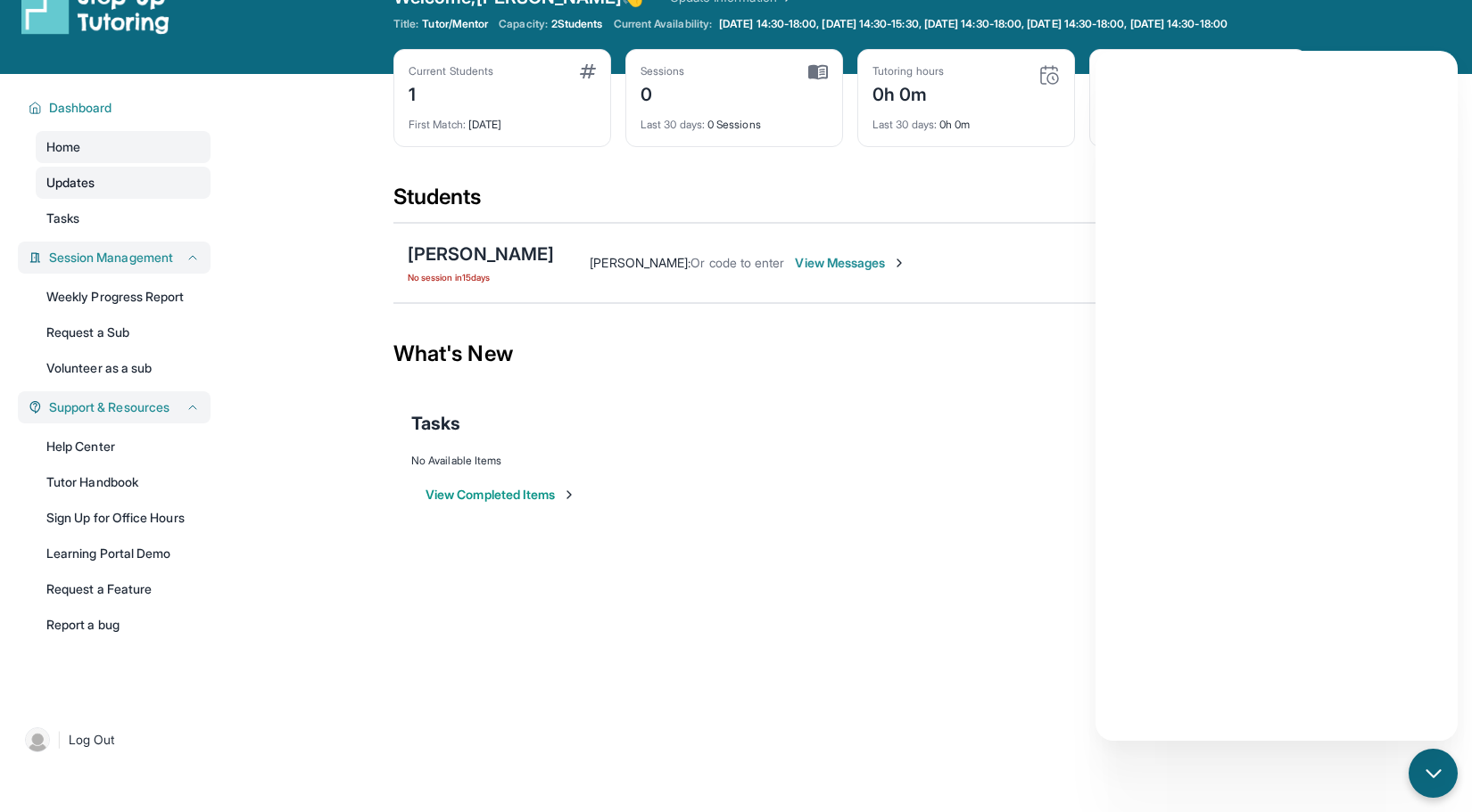
click at [105, 194] on link "Updates" at bounding box center [123, 182] width 175 height 32
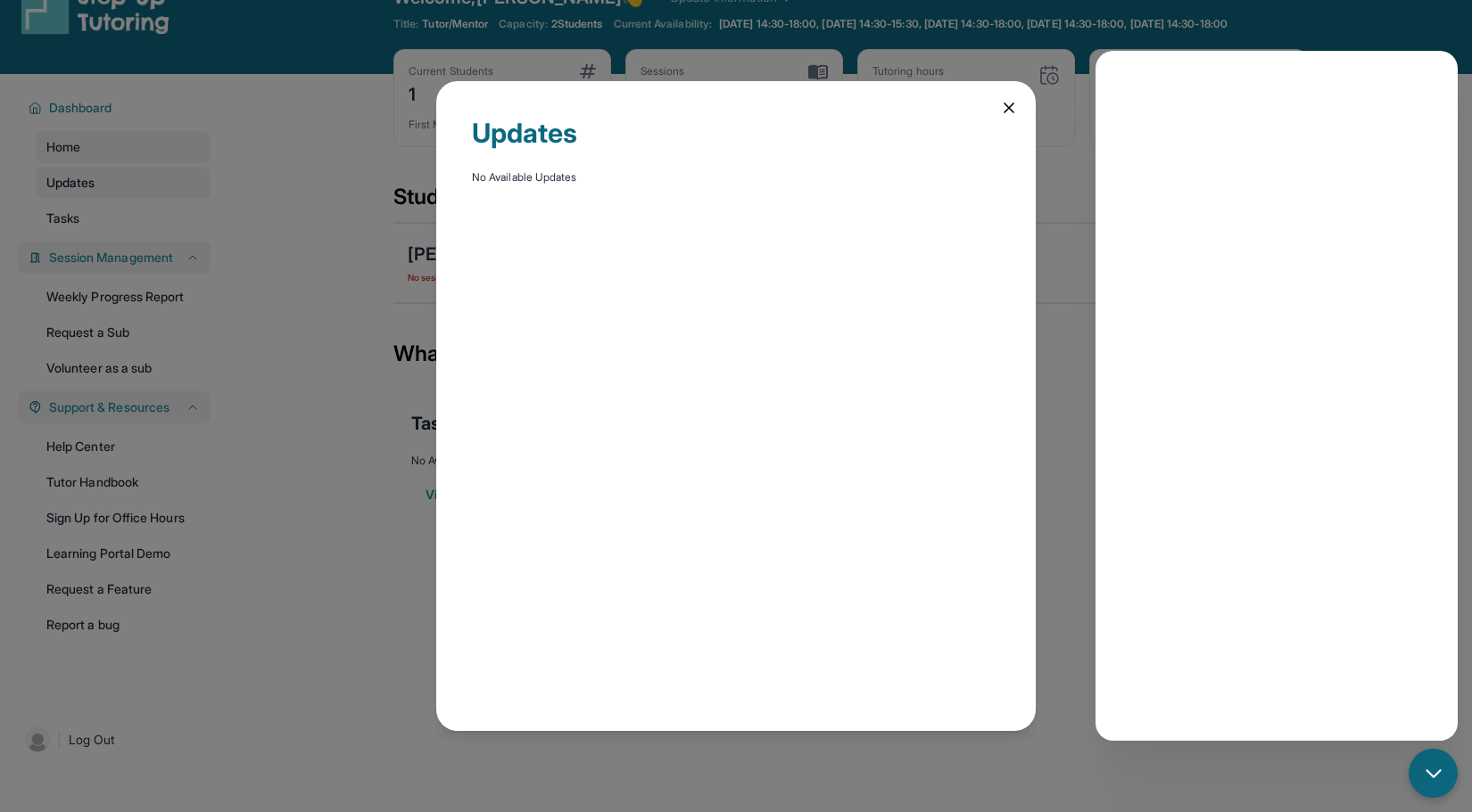
click at [105, 194] on div "Updates No Available Updates" at bounding box center [736, 406] width 1472 height 812
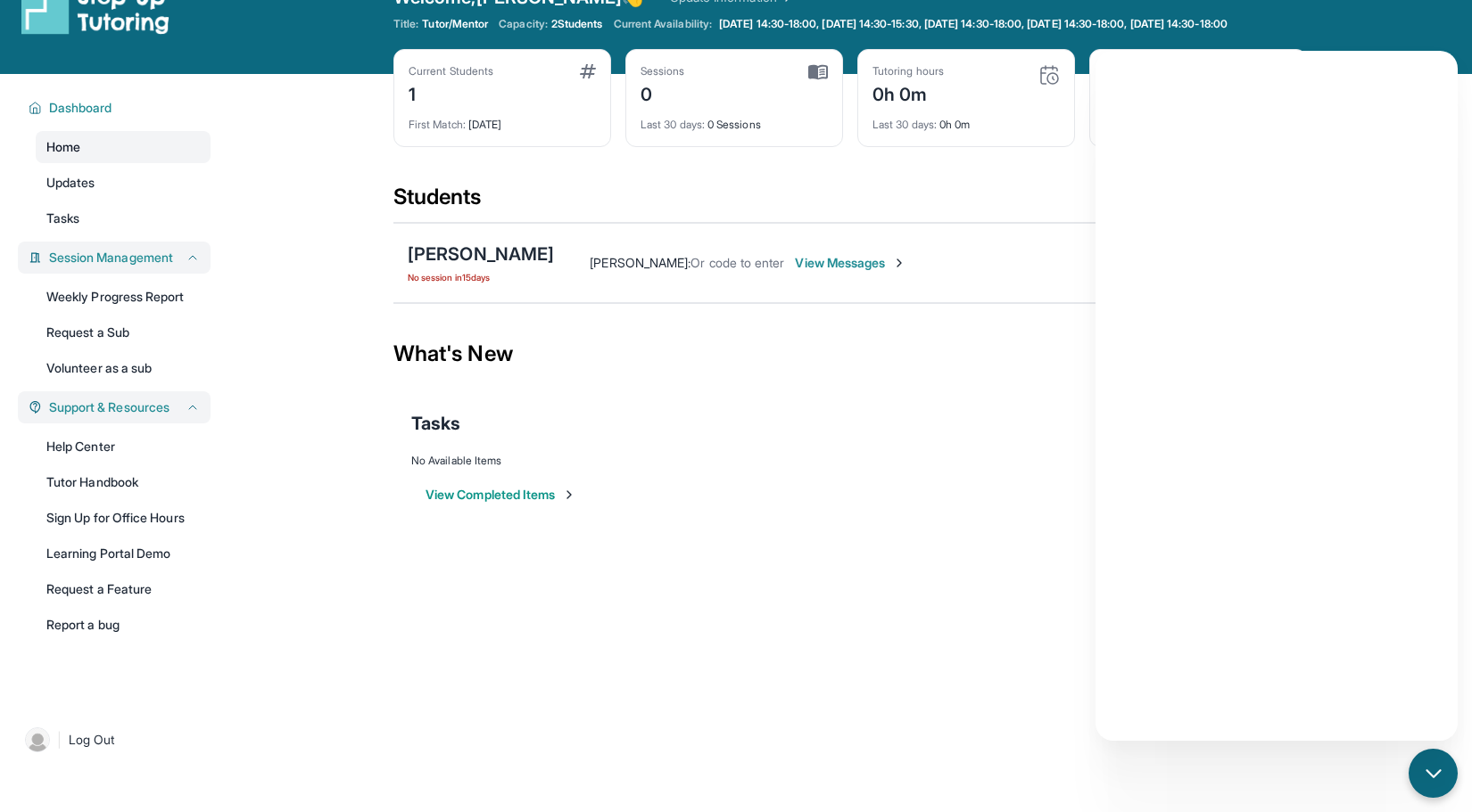
click at [105, 152] on link "Home" at bounding box center [123, 146] width 175 height 32
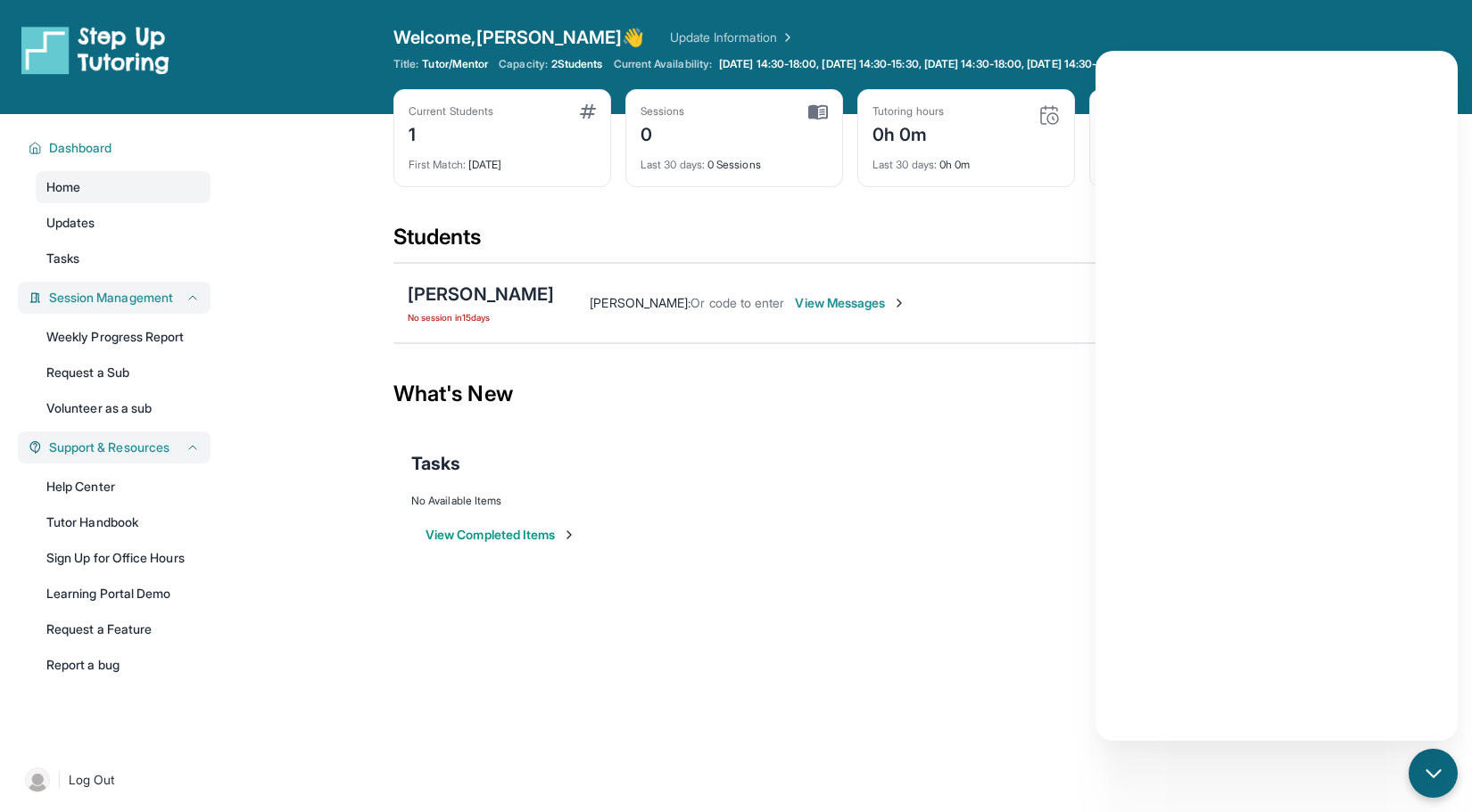
scroll to position [-1, 0]
click at [873, 259] on div "Students" at bounding box center [849, 243] width 913 height 39
